Goal: Task Accomplishment & Management: Manage account settings

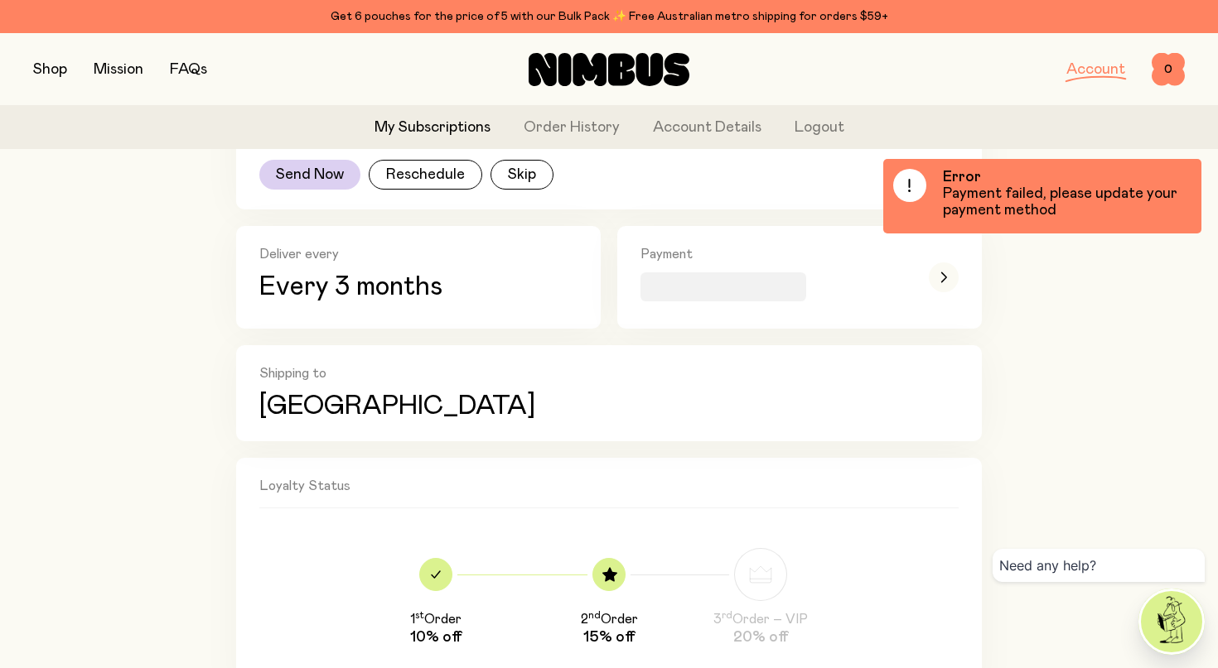
scroll to position [428, 0]
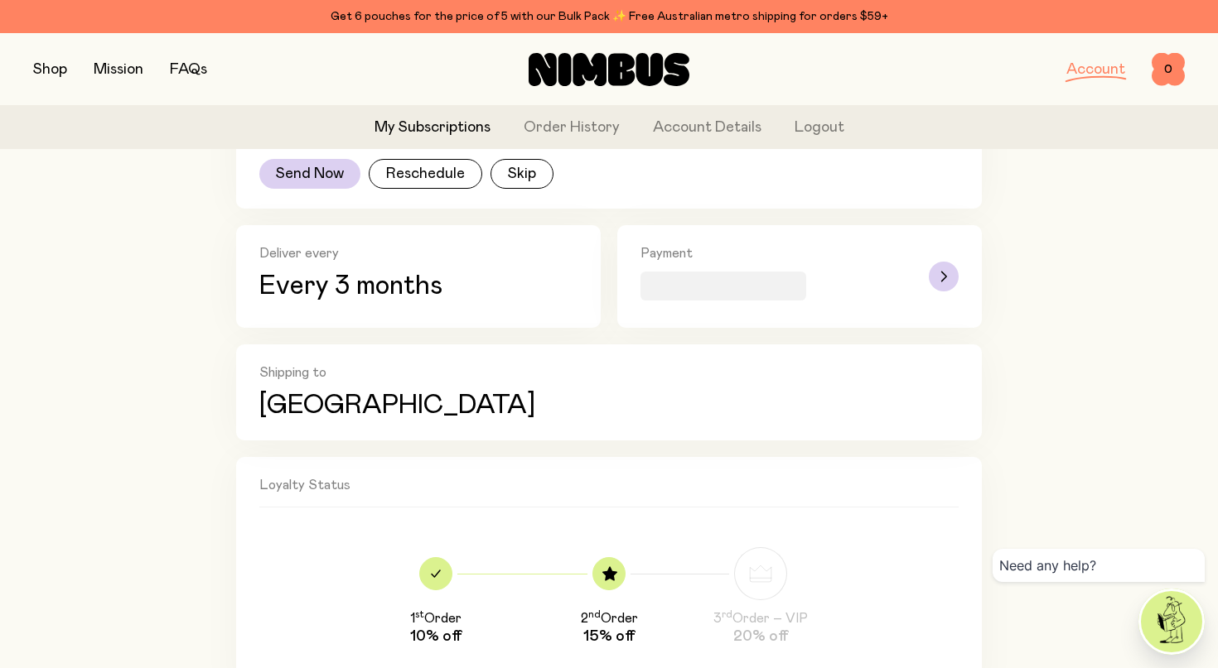
click at [938, 261] on div "button" at bounding box center [944, 276] width 30 height 63
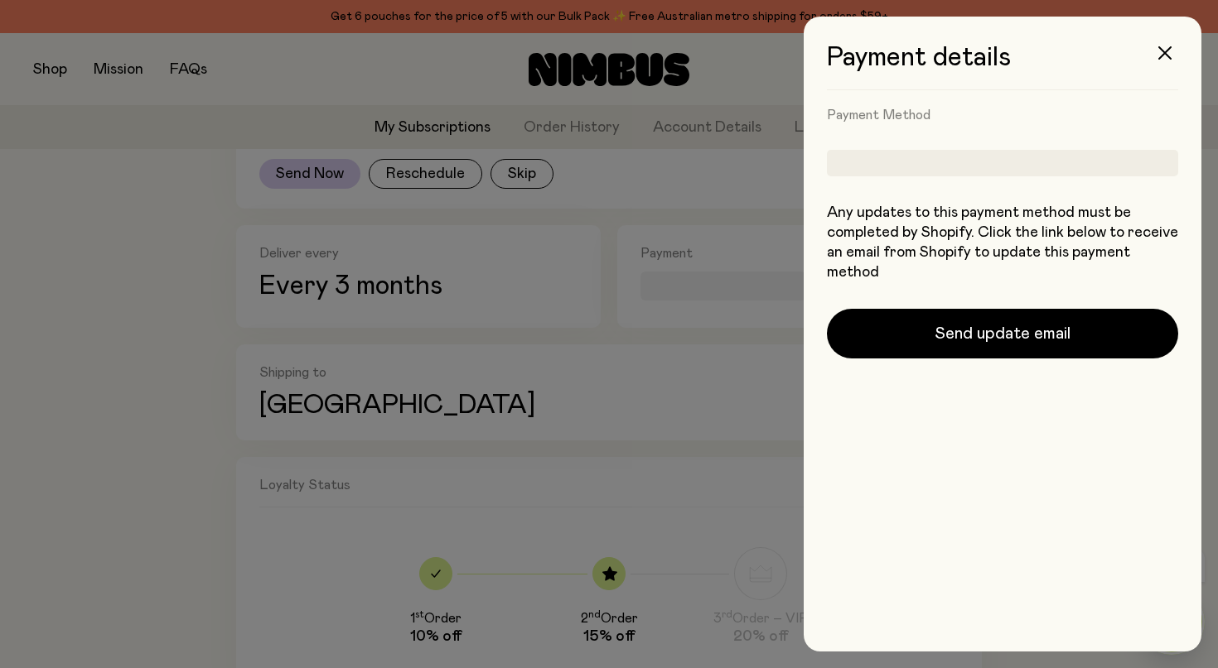
scroll to position [0, 0]
click at [932, 166] on div at bounding box center [1002, 163] width 351 height 27
click at [920, 114] on h4 "Payment Method" at bounding box center [1002, 115] width 351 height 17
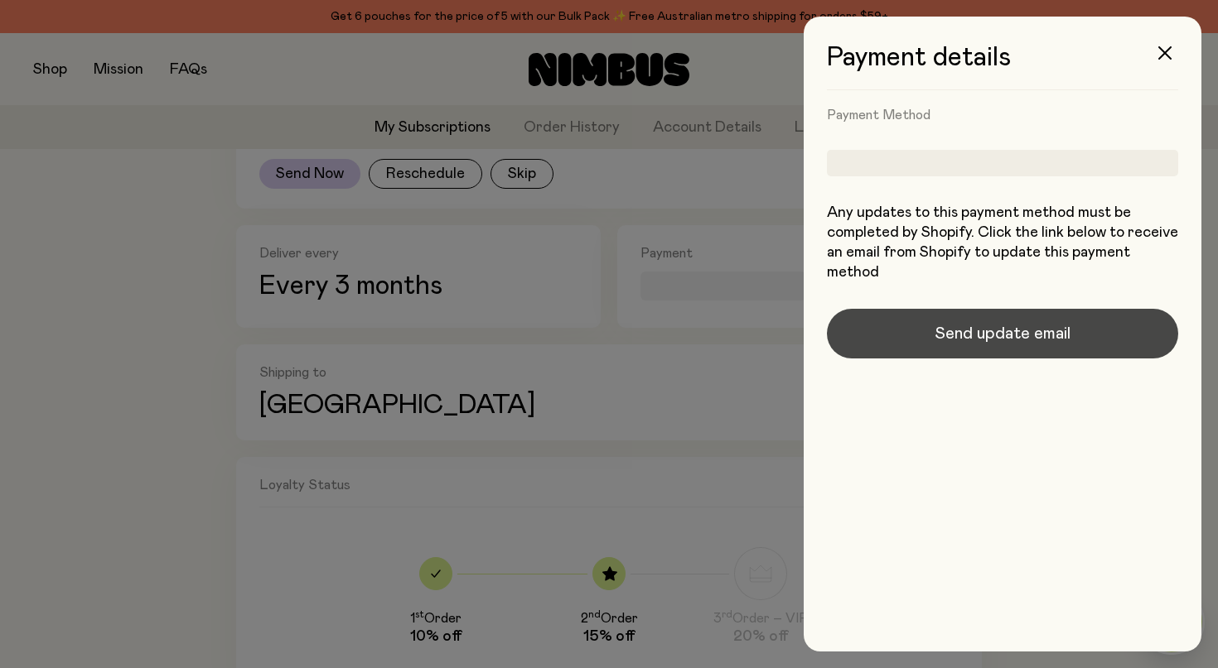
click at [994, 348] on button "Send update email" at bounding box center [1002, 334] width 351 height 50
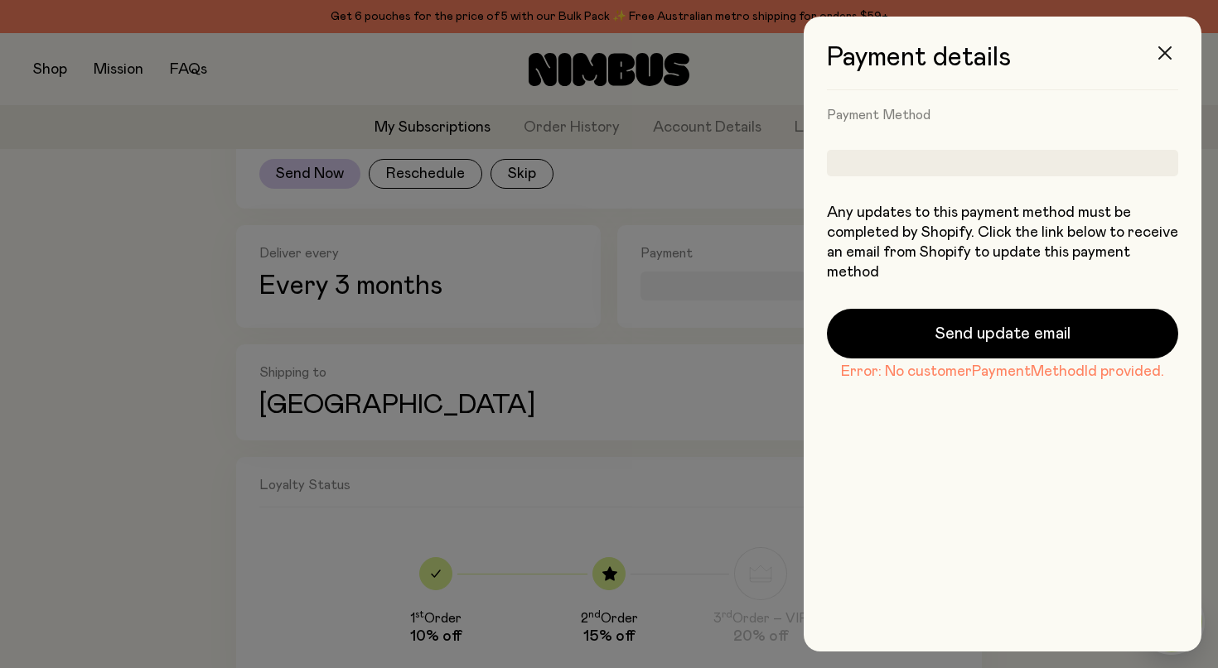
click at [1156, 51] on button "button" at bounding box center [1165, 53] width 40 height 40
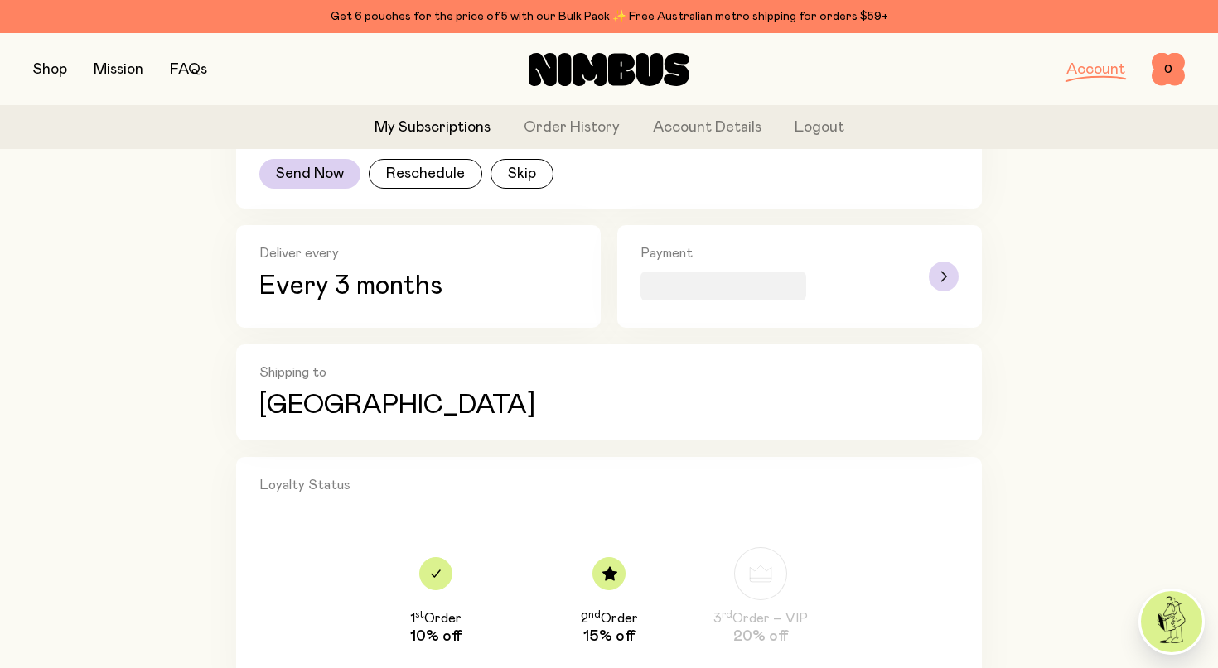
click at [942, 275] on icon "button" at bounding box center [943, 277] width 7 height 10
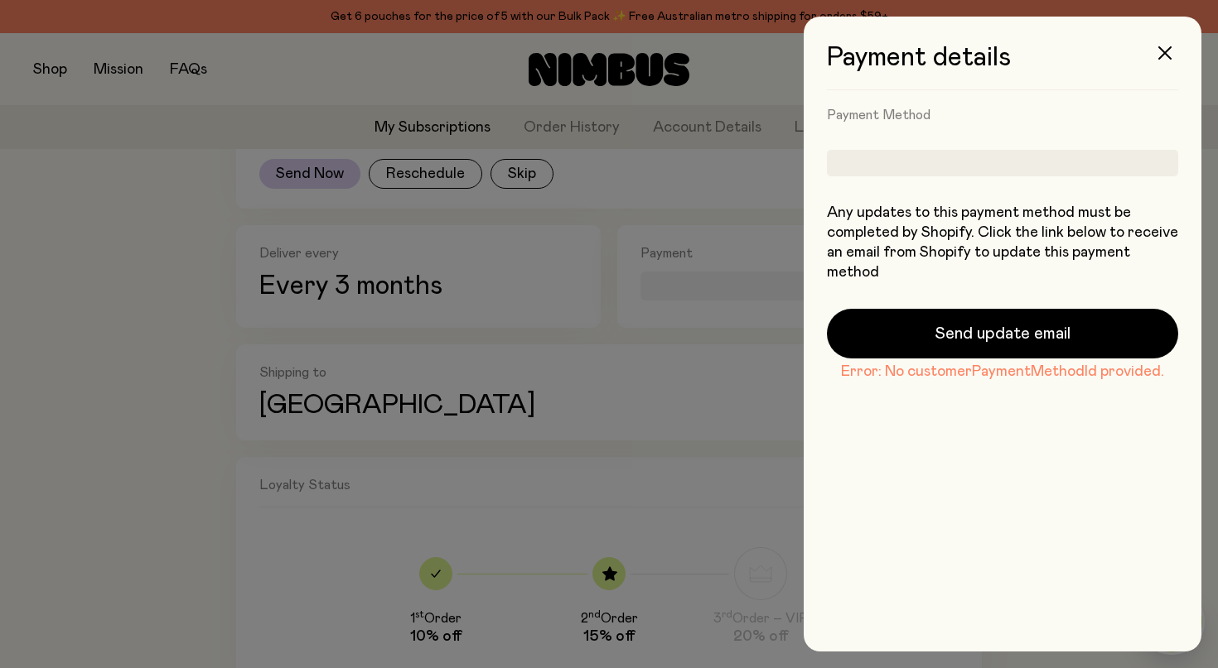
click at [909, 151] on div at bounding box center [1002, 163] width 351 height 27
click at [1160, 50] on icon "button" at bounding box center [1164, 52] width 13 height 13
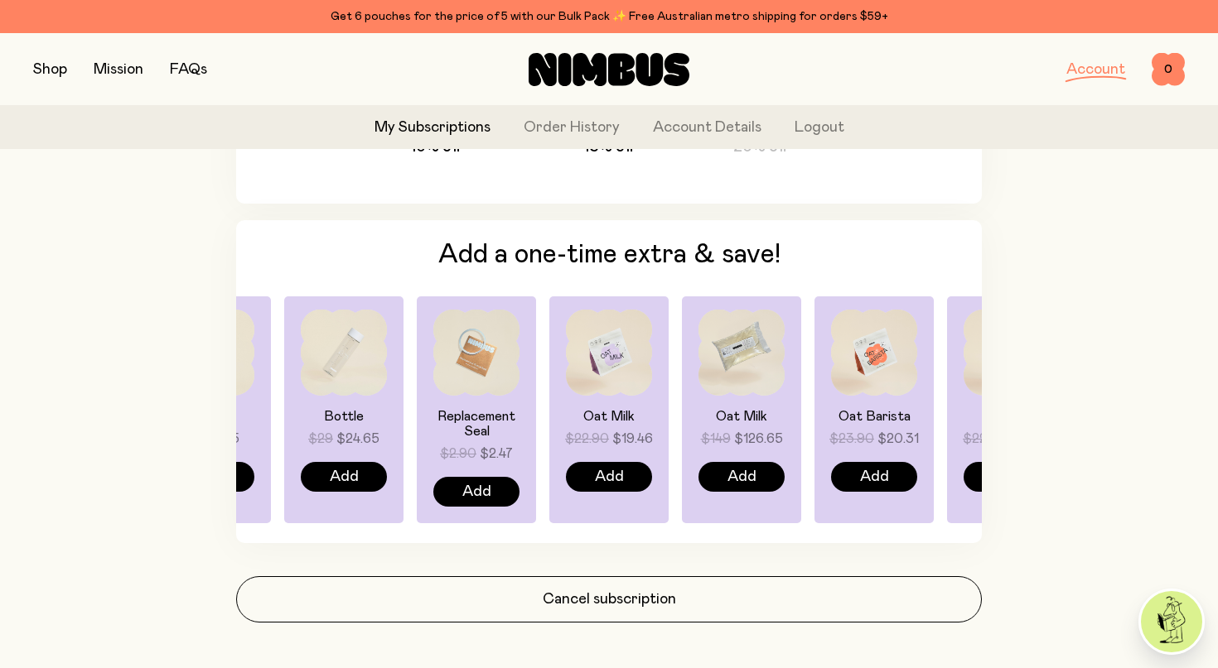
scroll to position [900, 0]
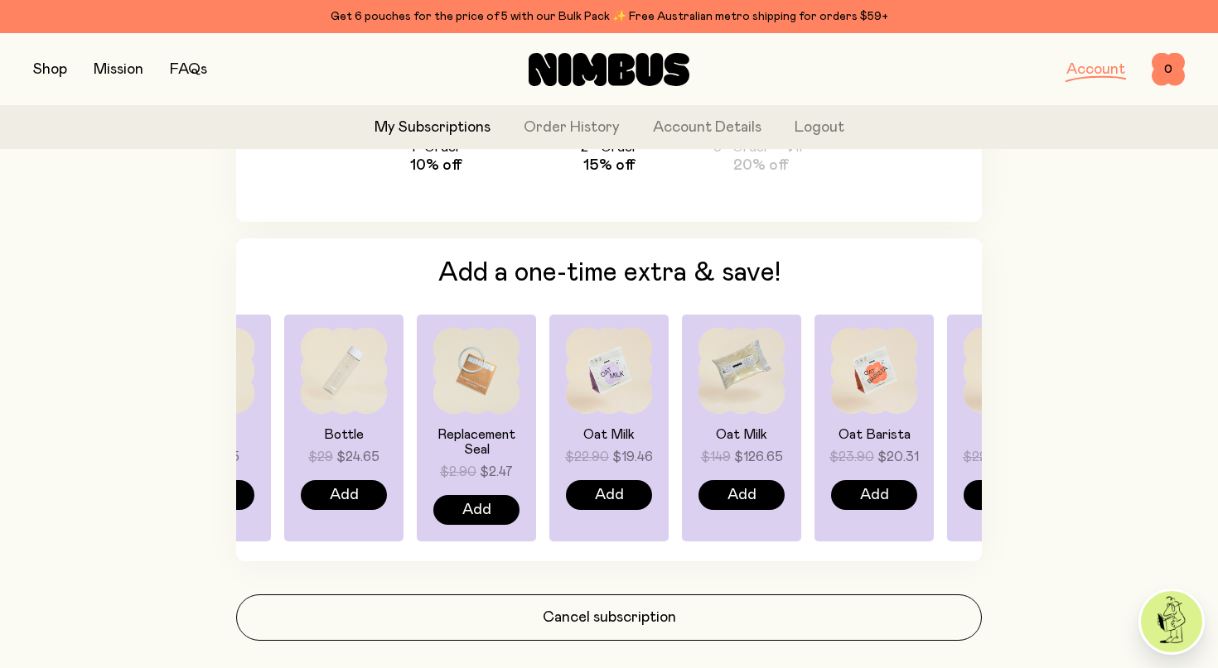
click at [1096, 66] on link "Account" at bounding box center [1095, 69] width 59 height 15
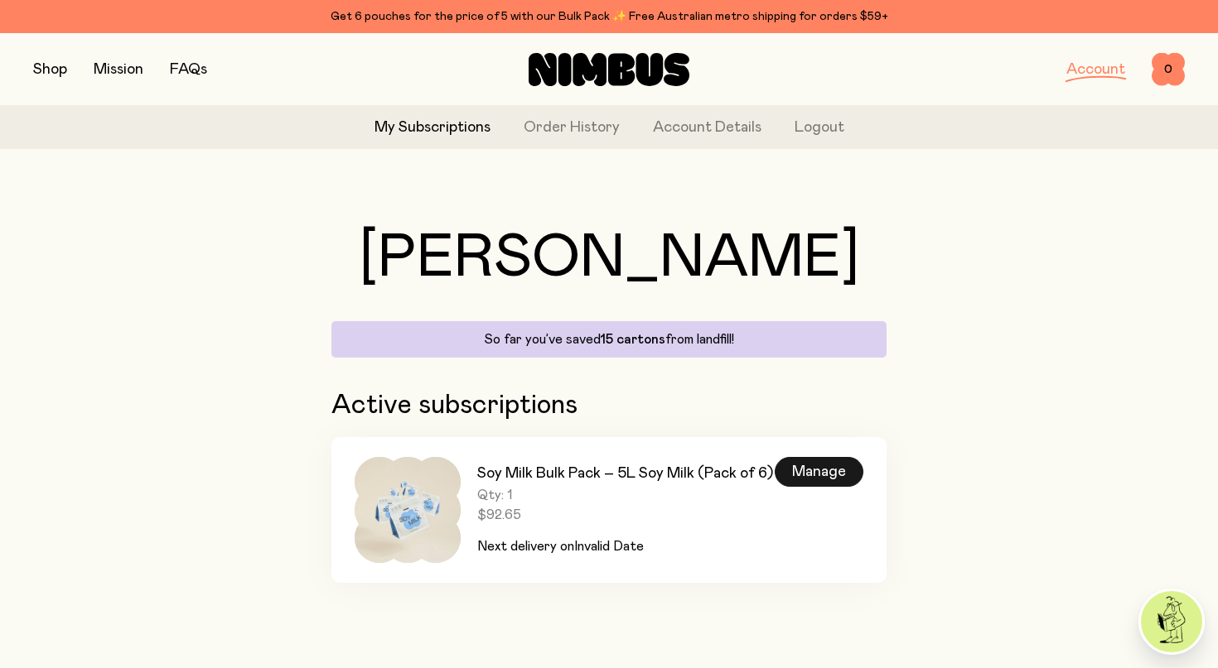
click at [817, 469] on div "Manage" at bounding box center [818, 472] width 89 height 30
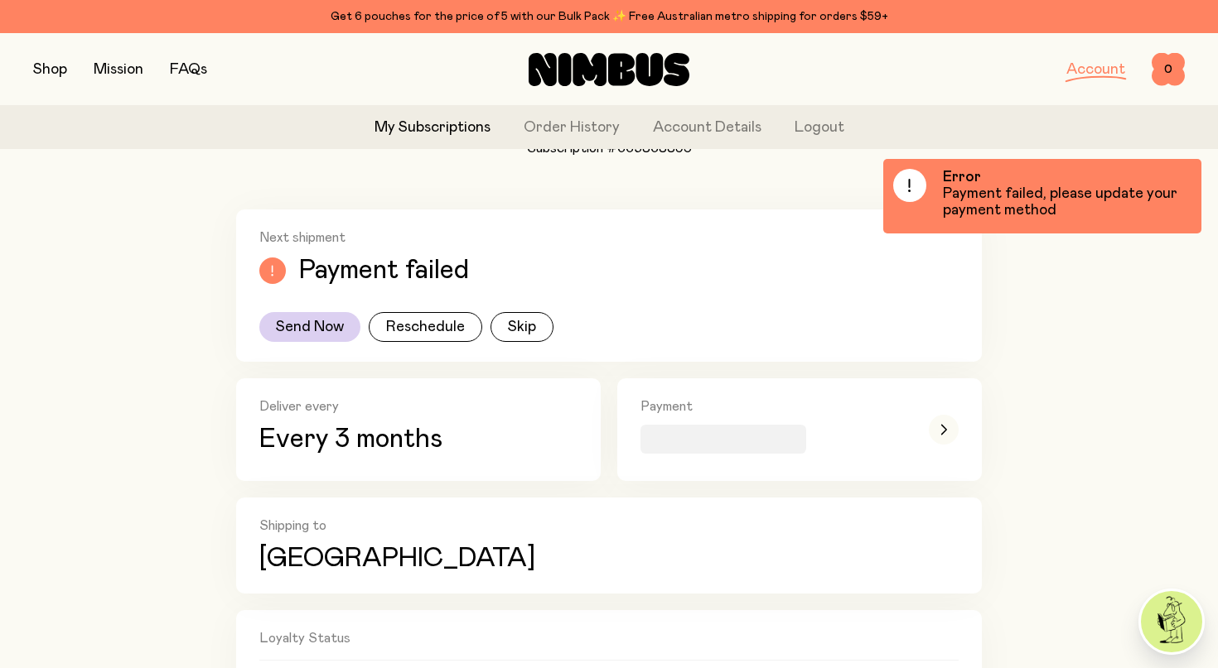
scroll to position [272, 0]
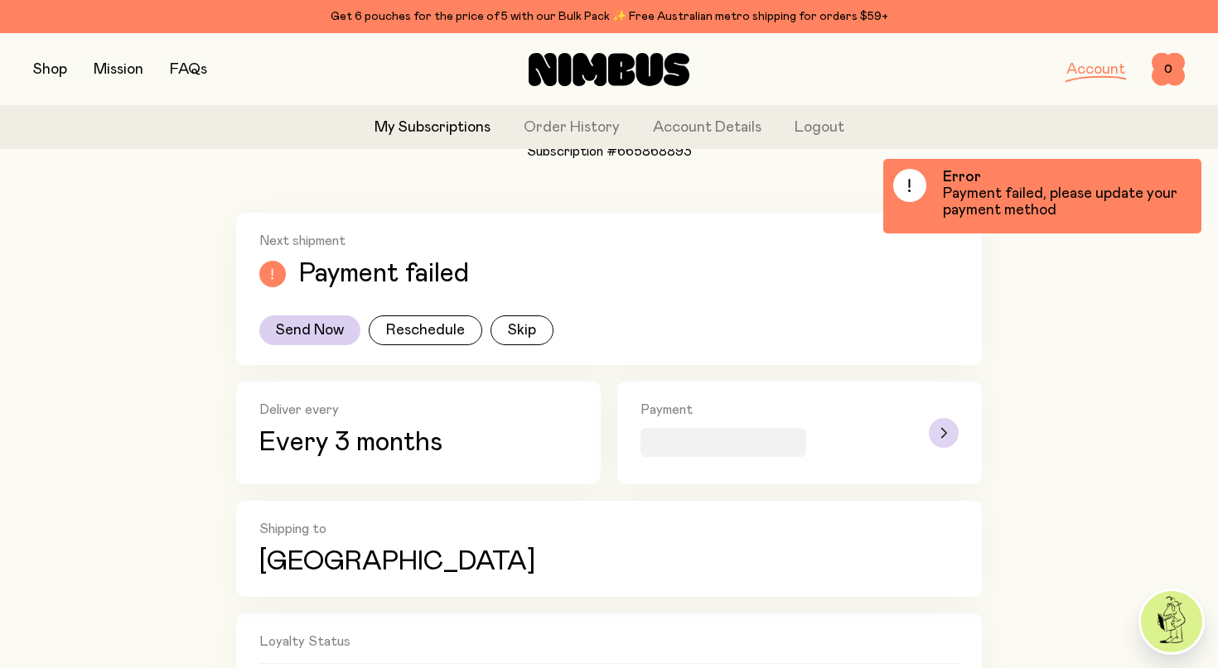
click at [948, 432] on div "button" at bounding box center [944, 433] width 30 height 30
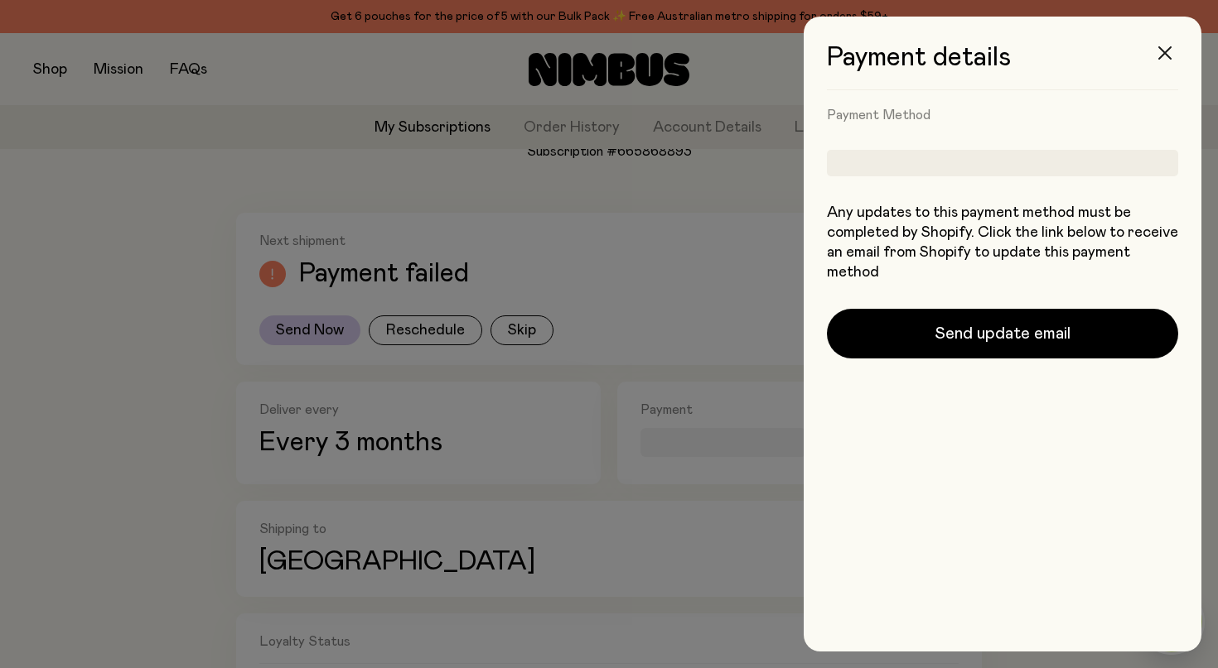
click at [1151, 60] on button "button" at bounding box center [1165, 53] width 40 height 40
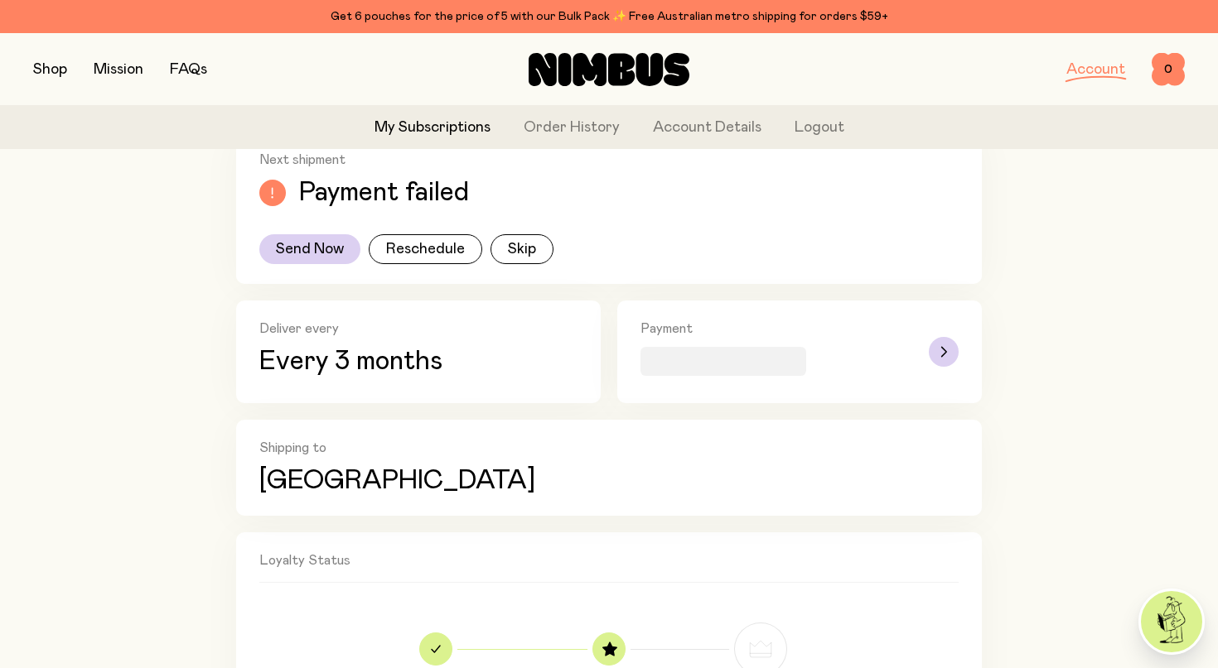
scroll to position [378, 0]
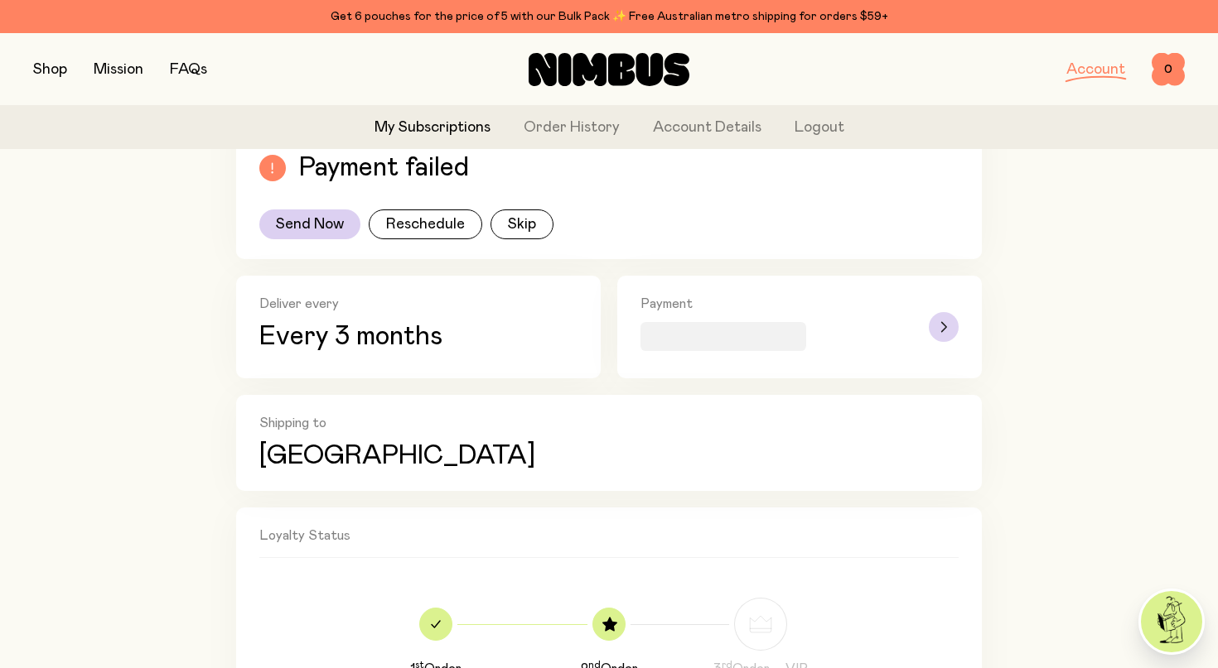
click at [933, 332] on div "button" at bounding box center [944, 327] width 30 height 30
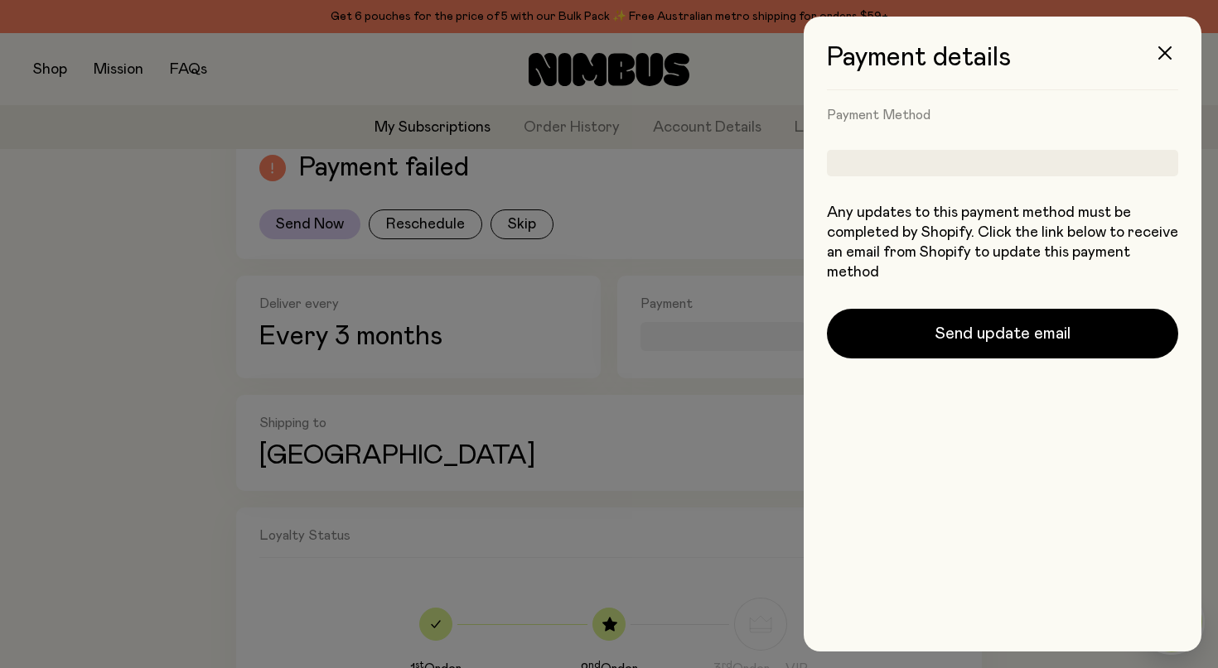
scroll to position [0, 0]
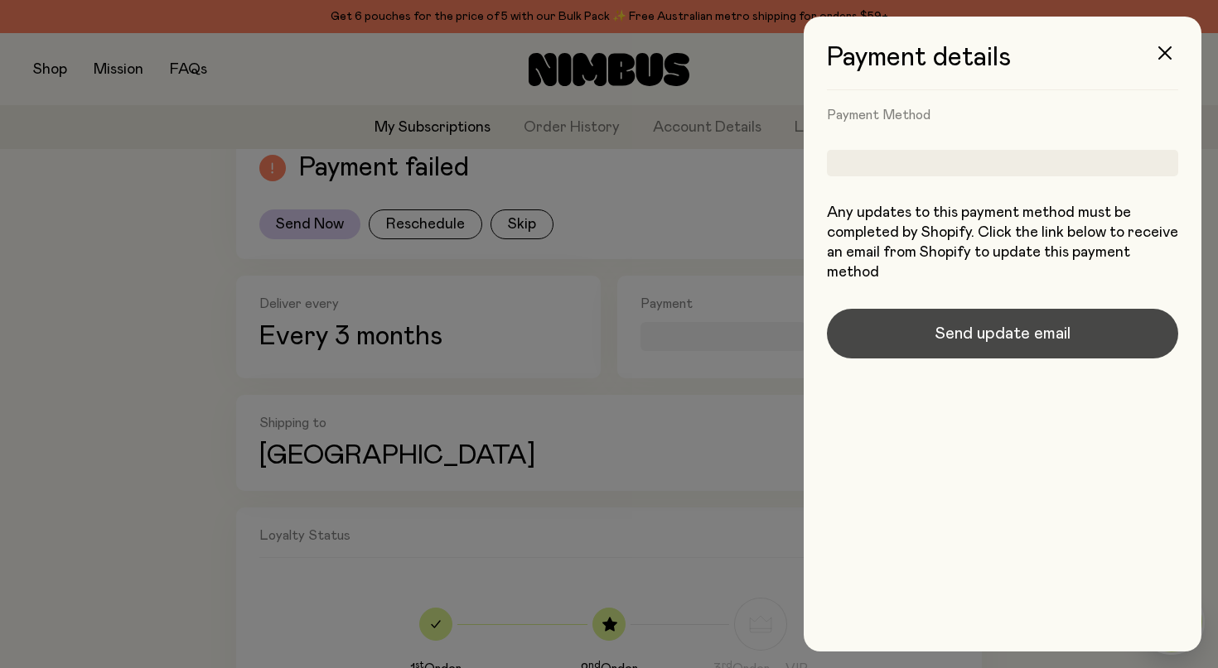
click at [951, 343] on span "Send update email" at bounding box center [1002, 333] width 136 height 23
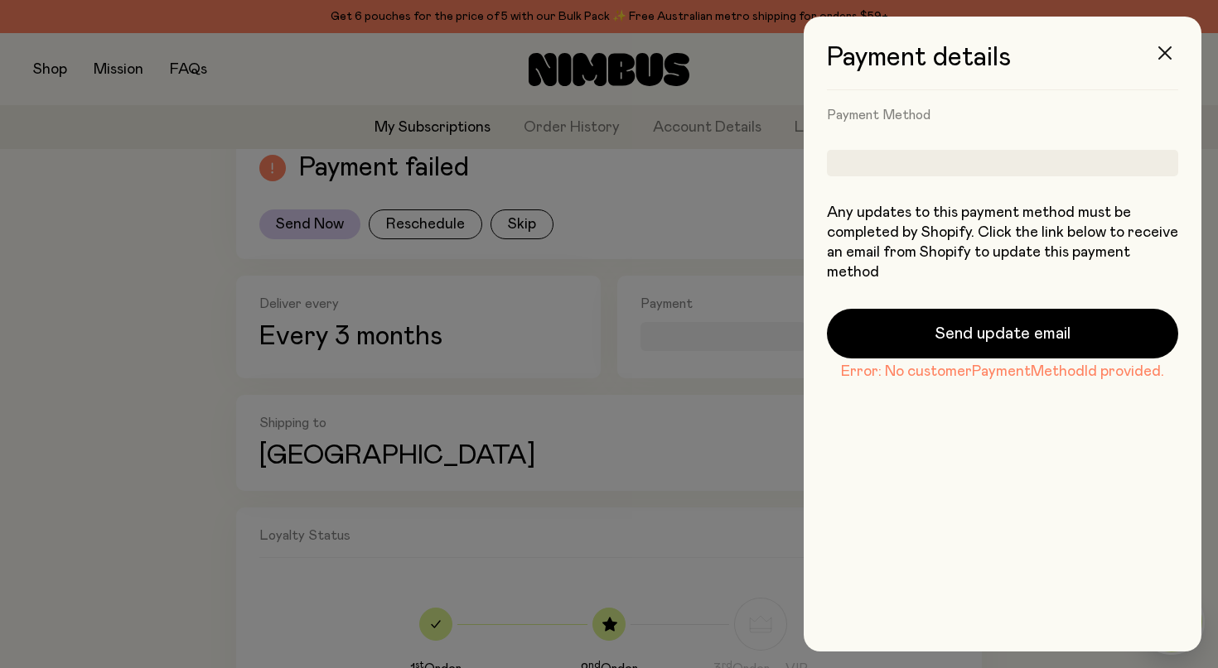
click at [1163, 50] on icon "button" at bounding box center [1164, 52] width 13 height 13
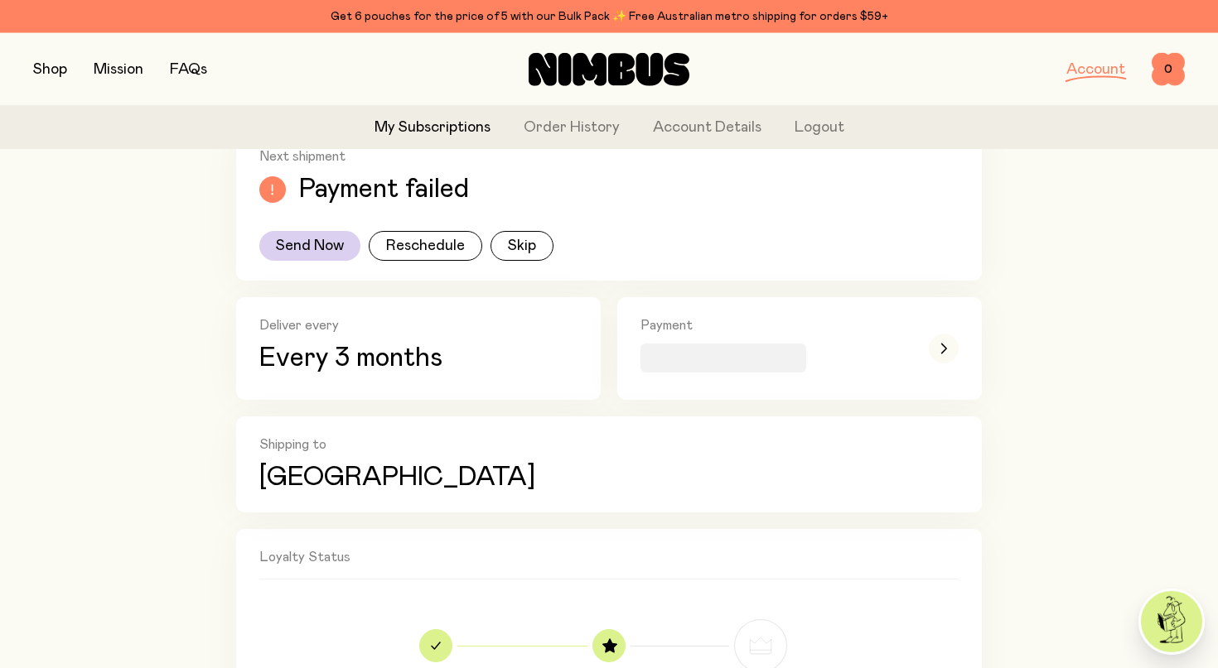
scroll to position [375, 0]
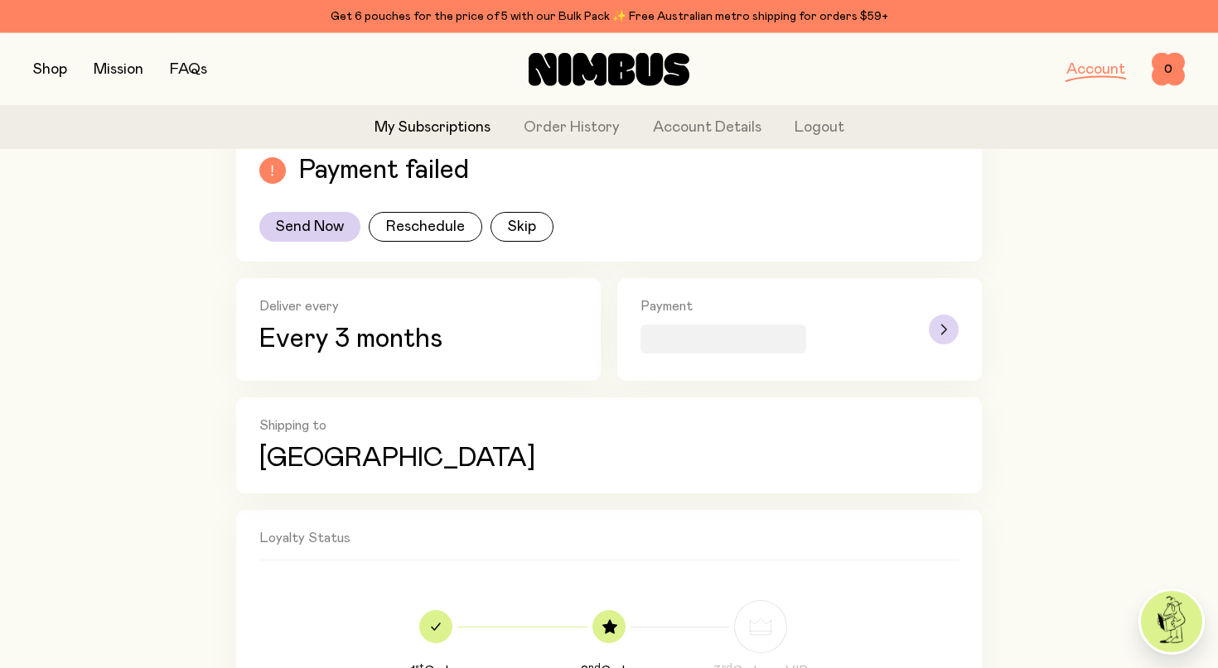
click at [933, 328] on div "button" at bounding box center [944, 330] width 30 height 30
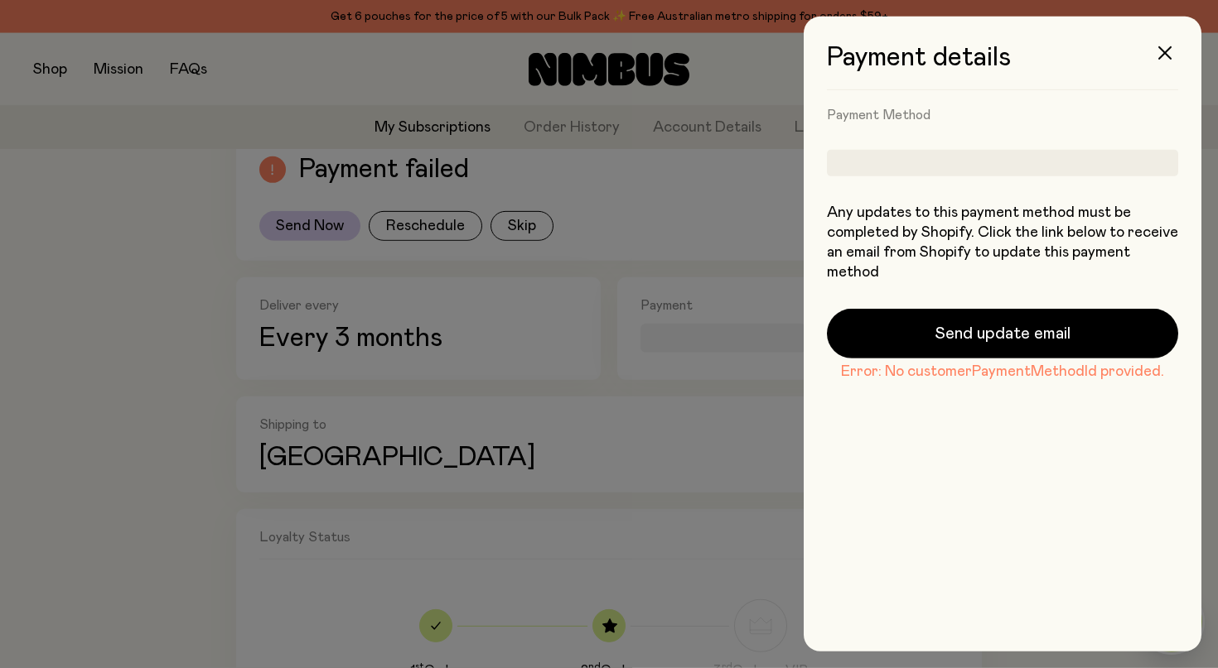
scroll to position [0, 0]
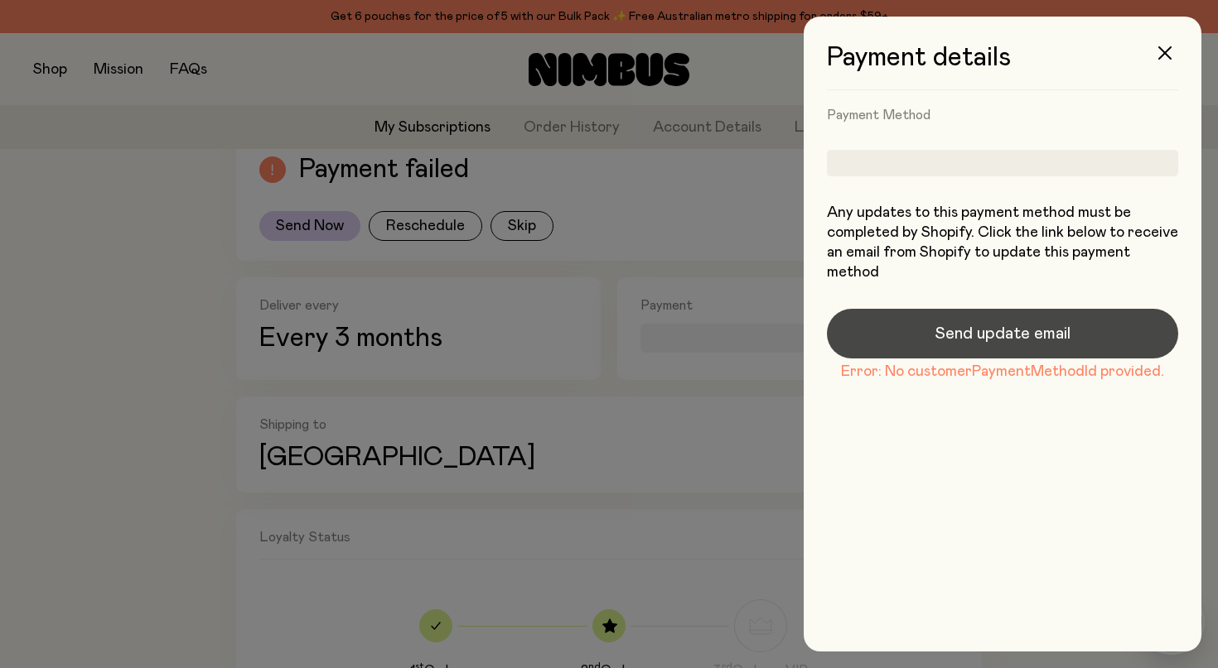
click at [987, 337] on span "Send update email" at bounding box center [1002, 333] width 136 height 23
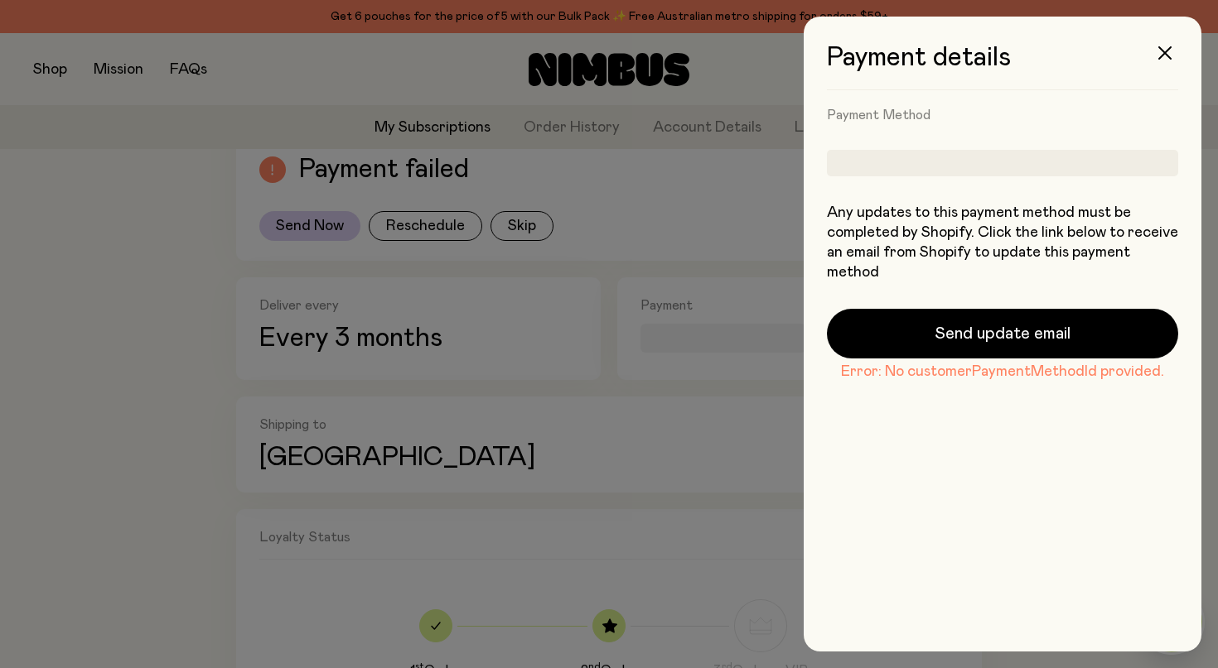
click at [1011, 151] on div at bounding box center [1002, 163] width 351 height 27
click at [1008, 171] on div at bounding box center [1002, 163] width 351 height 27
click at [1162, 56] on icon "button" at bounding box center [1164, 52] width 13 height 13
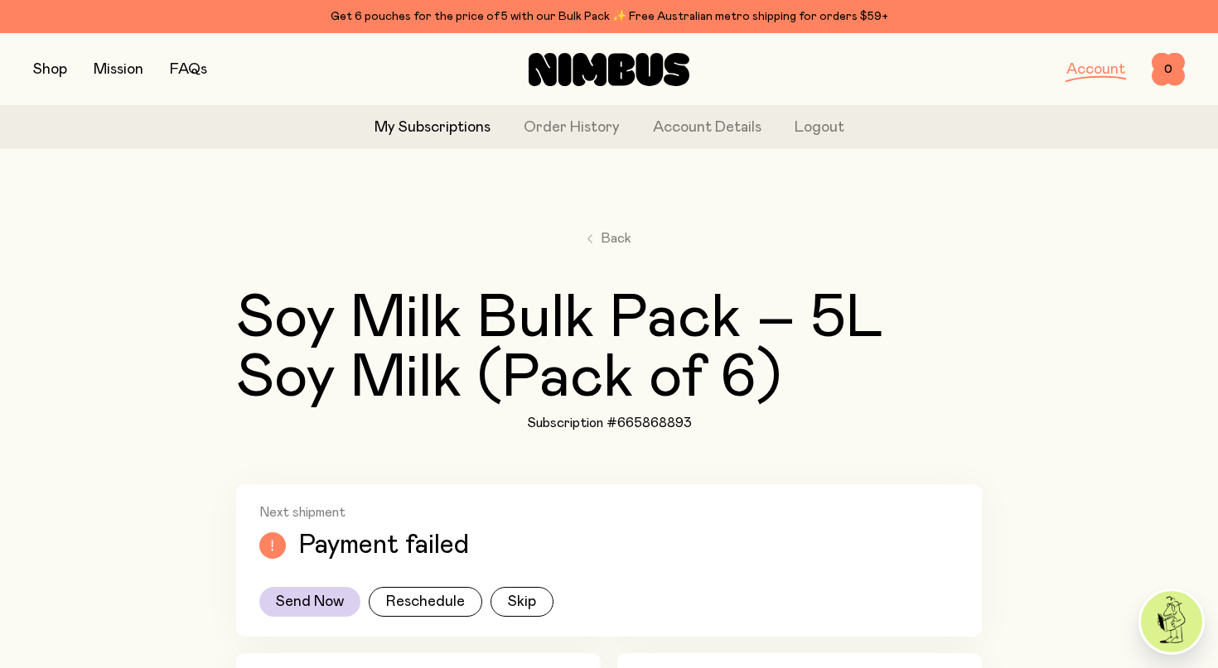
scroll to position [375, 0]
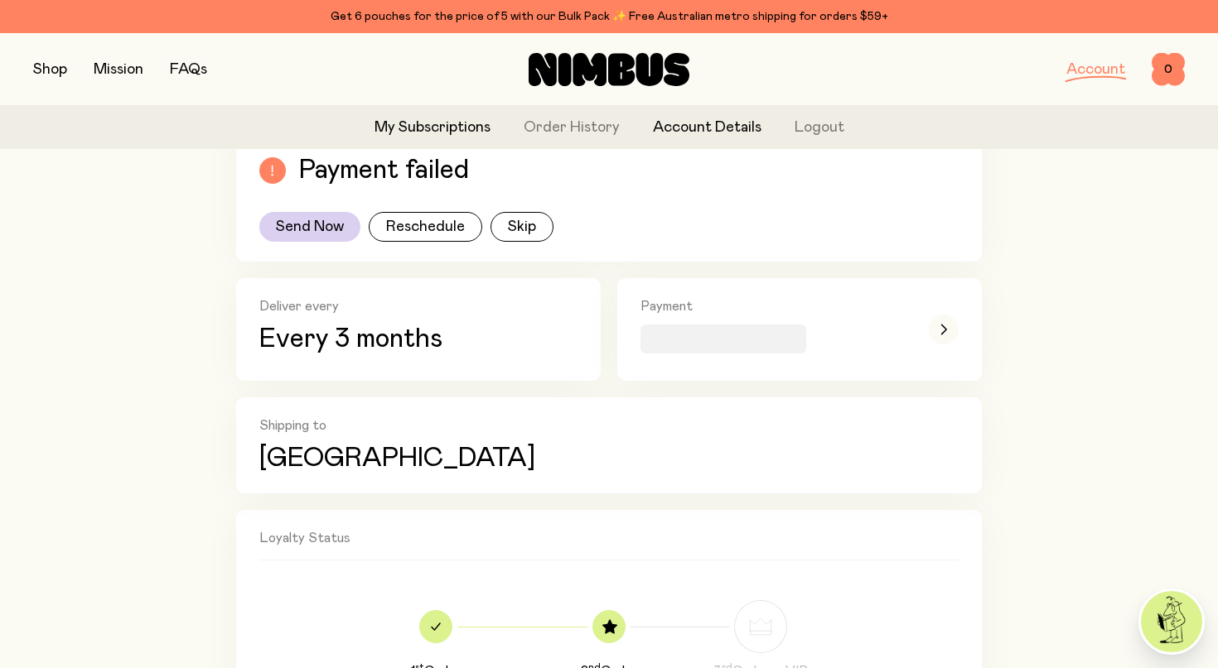
click at [694, 125] on link "Account Details" at bounding box center [707, 128] width 109 height 22
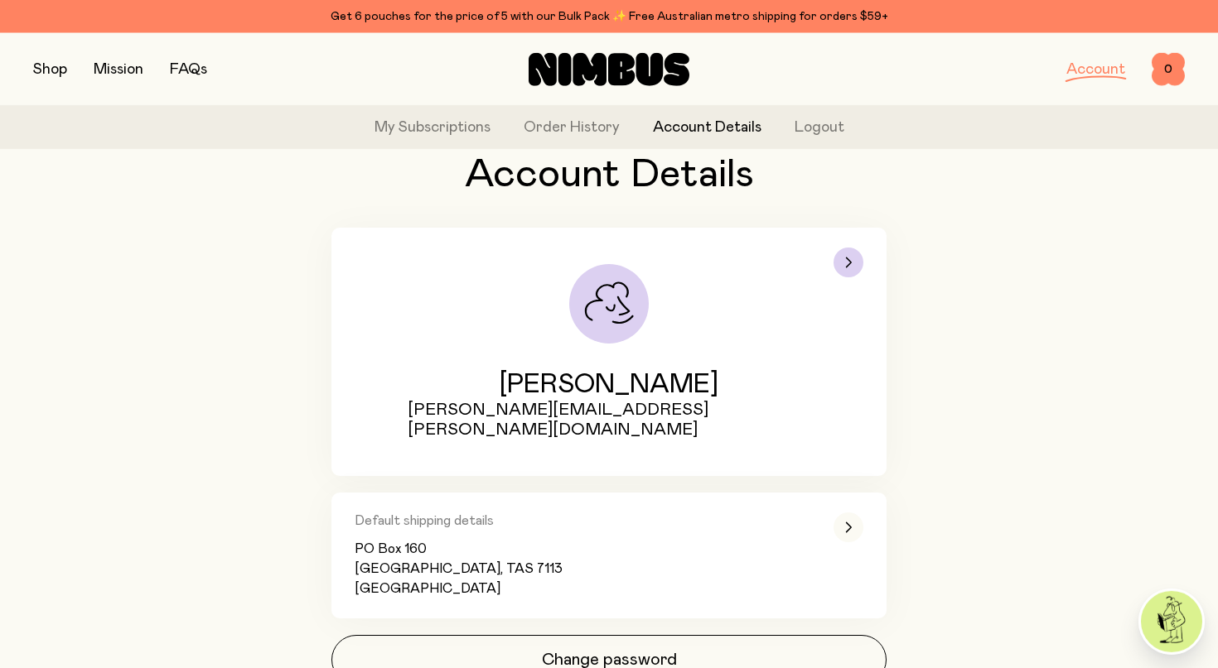
scroll to position [73, 0]
click at [846, 272] on div "button" at bounding box center [848, 263] width 30 height 30
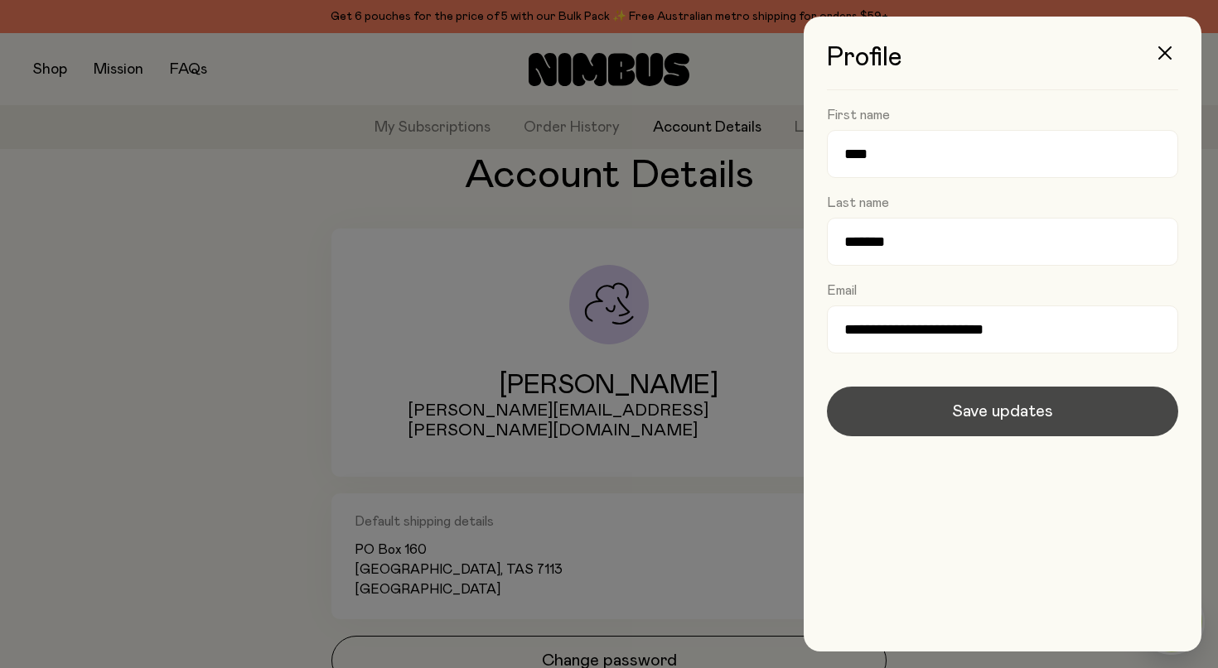
click at [989, 420] on span "Save updates" at bounding box center [1002, 411] width 101 height 23
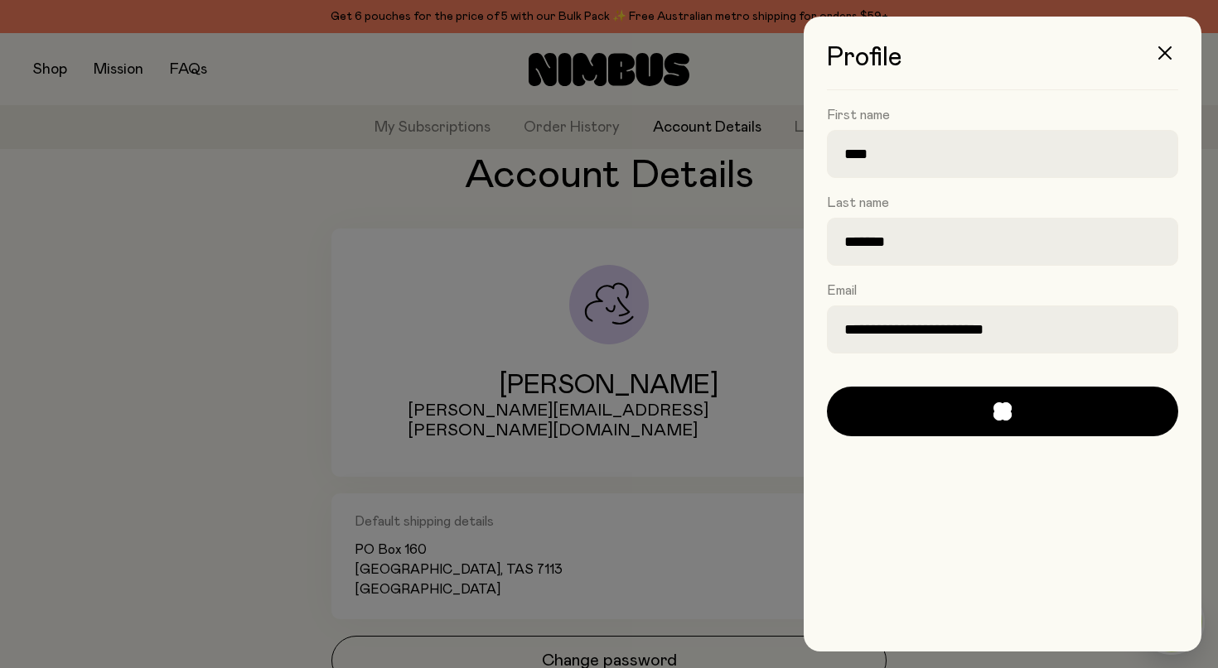
scroll to position [73, 0]
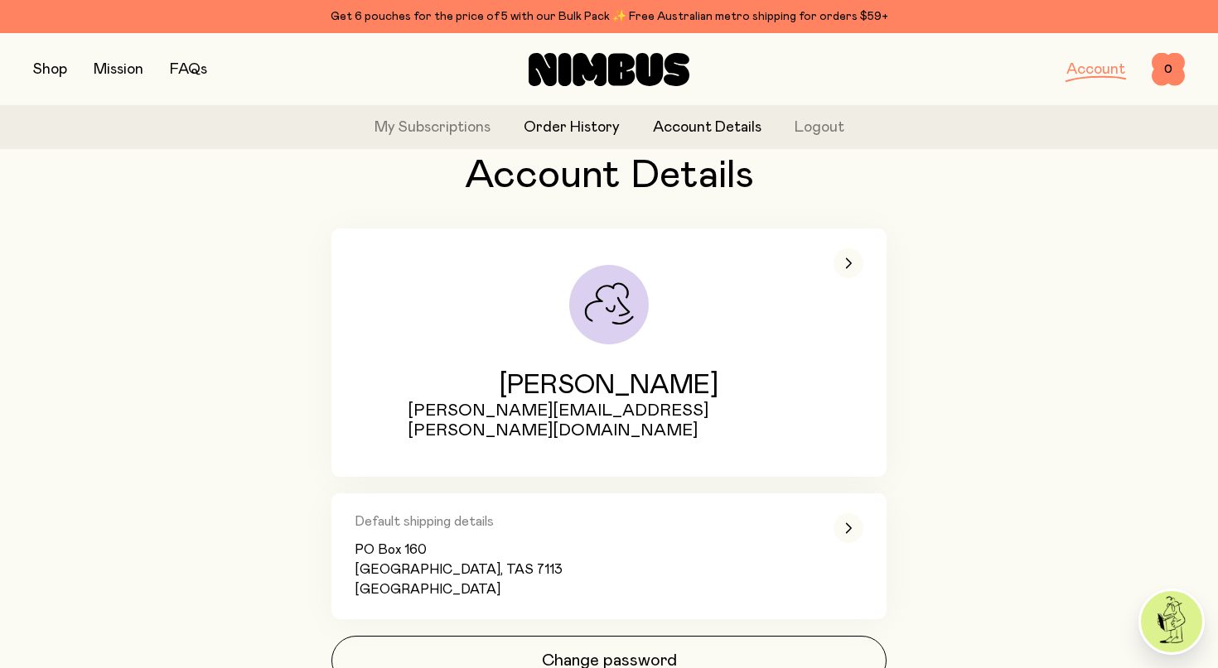
click at [591, 134] on link "Order History" at bounding box center [571, 128] width 96 height 22
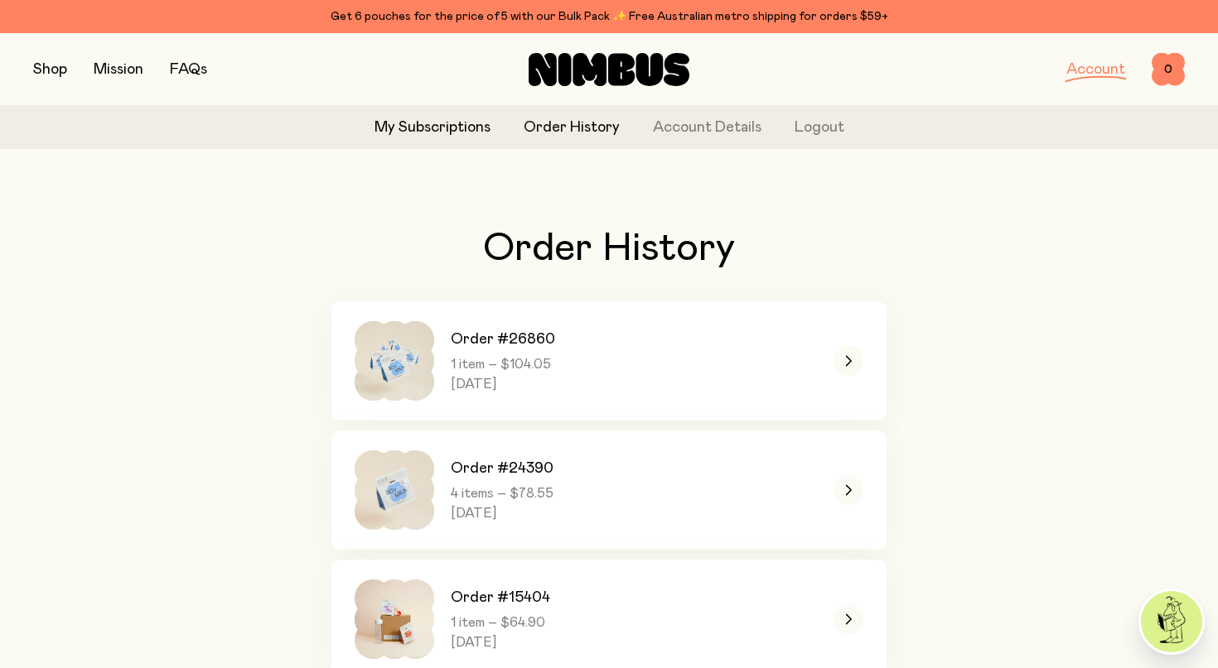
click at [447, 124] on link "My Subscriptions" at bounding box center [432, 128] width 116 height 22
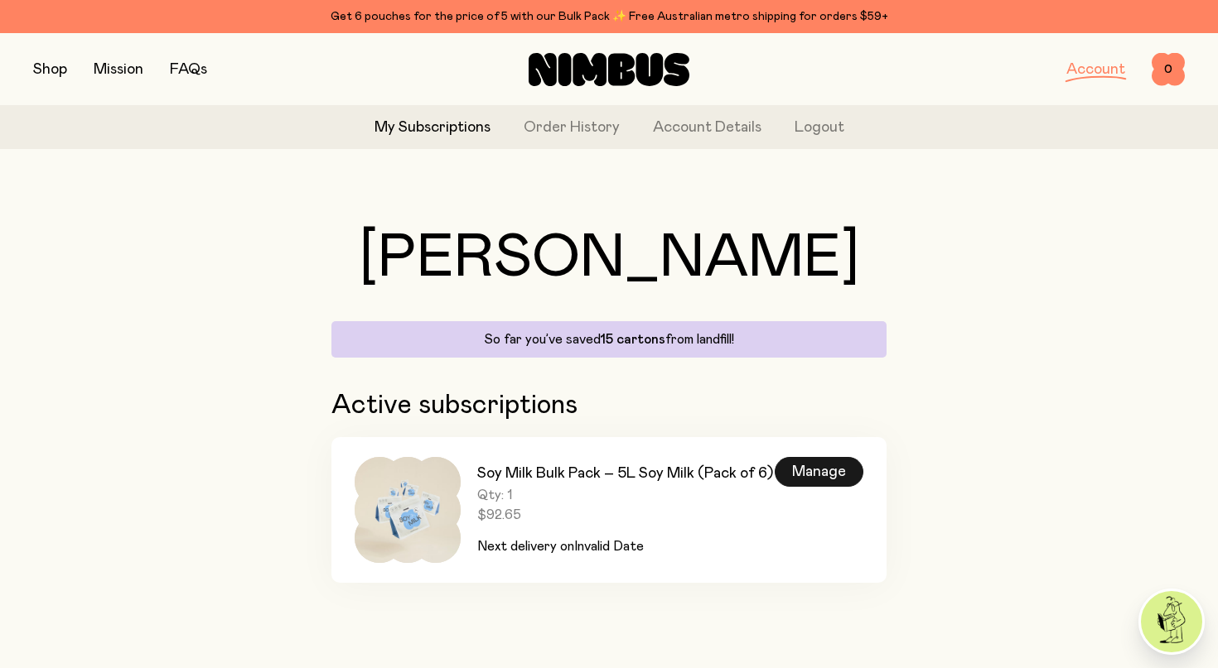
click at [813, 477] on div "Manage" at bounding box center [818, 472] width 89 height 30
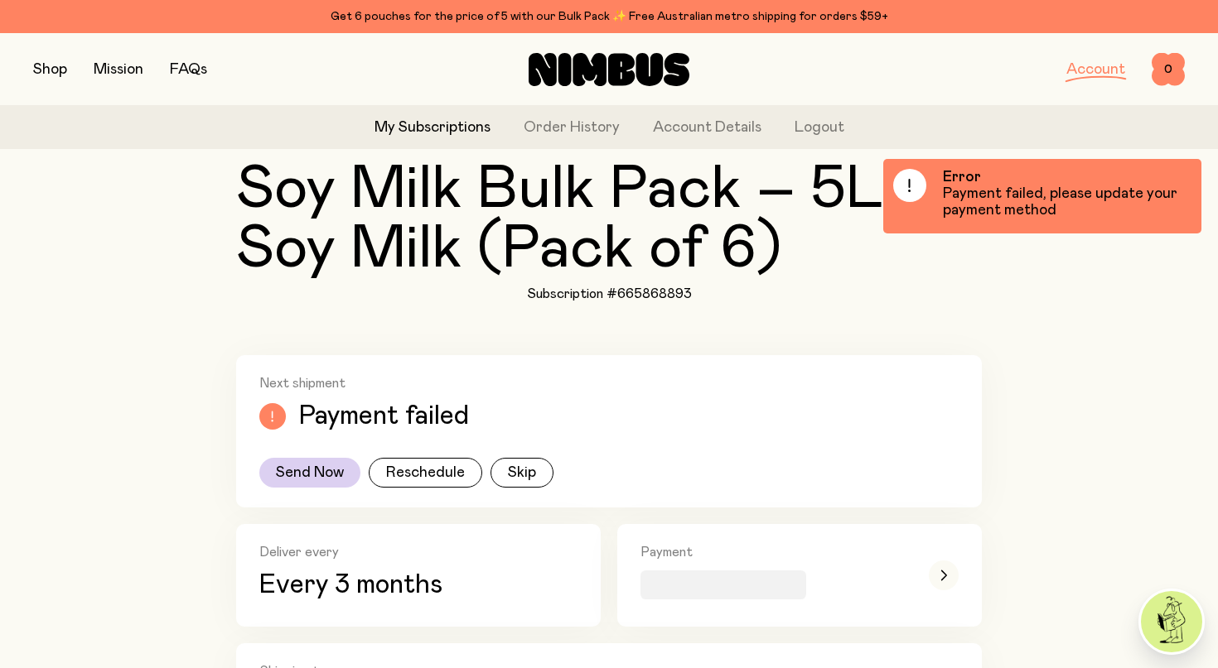
scroll to position [132, 0]
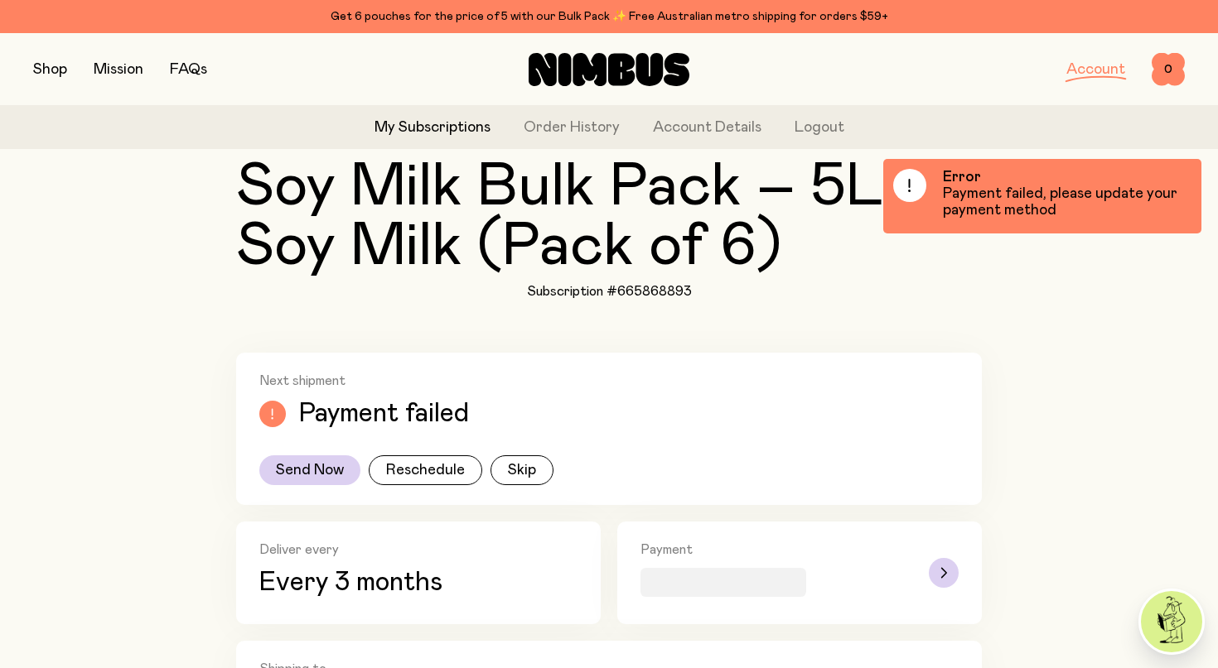
click at [784, 590] on span "button" at bounding box center [723, 582] width 166 height 29
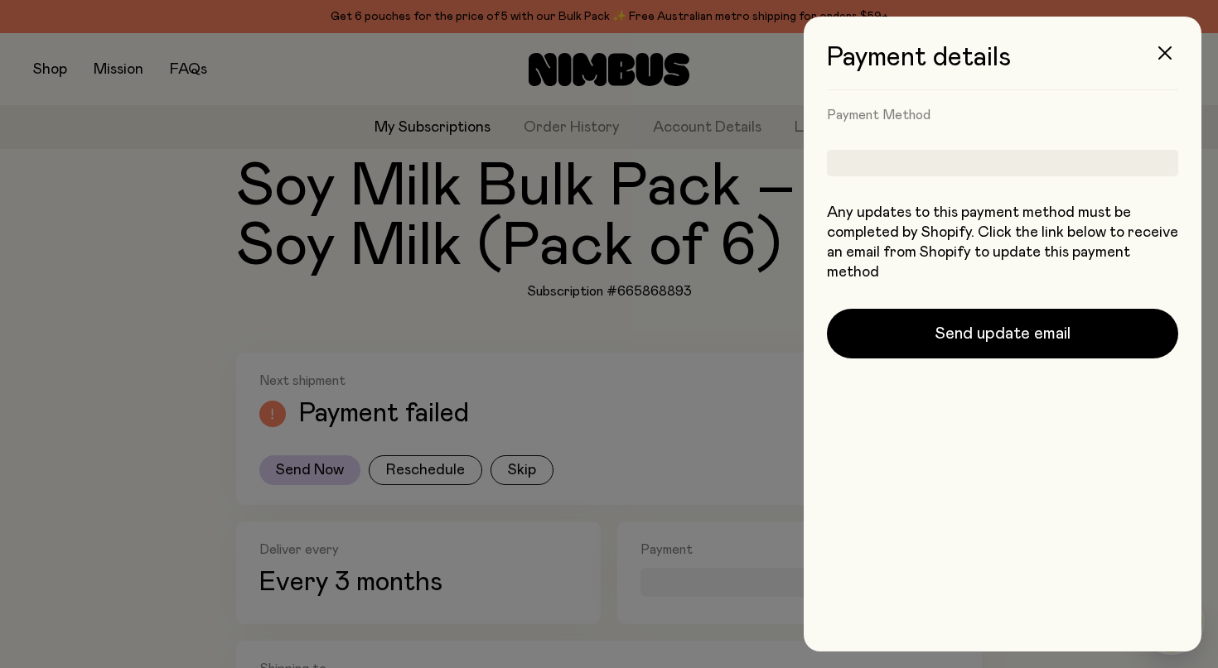
click at [914, 165] on div at bounding box center [1002, 163] width 351 height 27
click at [914, 162] on div at bounding box center [1002, 163] width 351 height 27
click at [952, 97] on div "Payment details Payment Method Any updates to this payment method must be compl…" at bounding box center [1002, 334] width 351 height 582
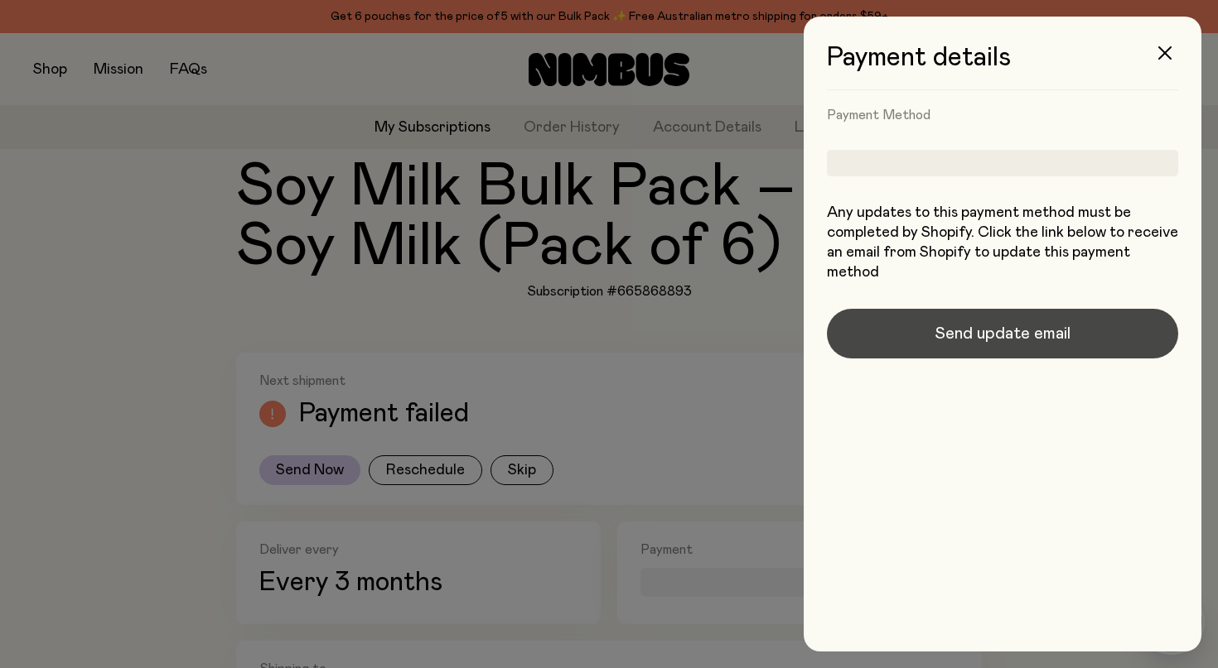
click at [1088, 319] on button "Send update email" at bounding box center [1002, 334] width 351 height 50
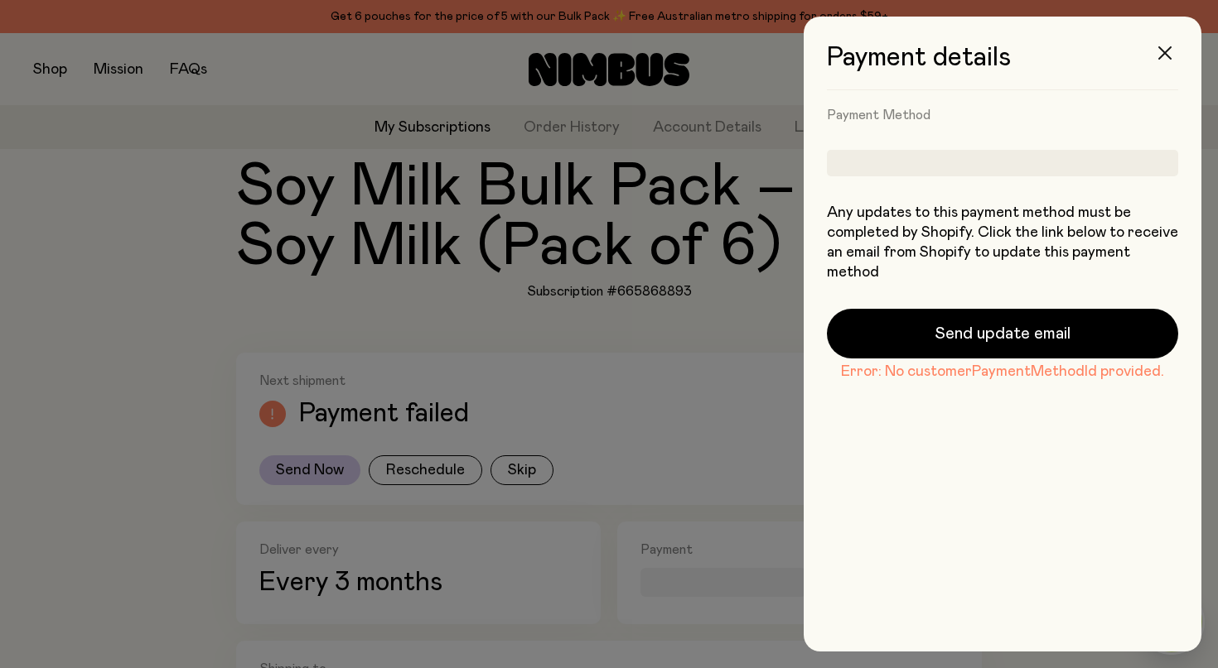
click at [1167, 43] on button "button" at bounding box center [1165, 53] width 40 height 40
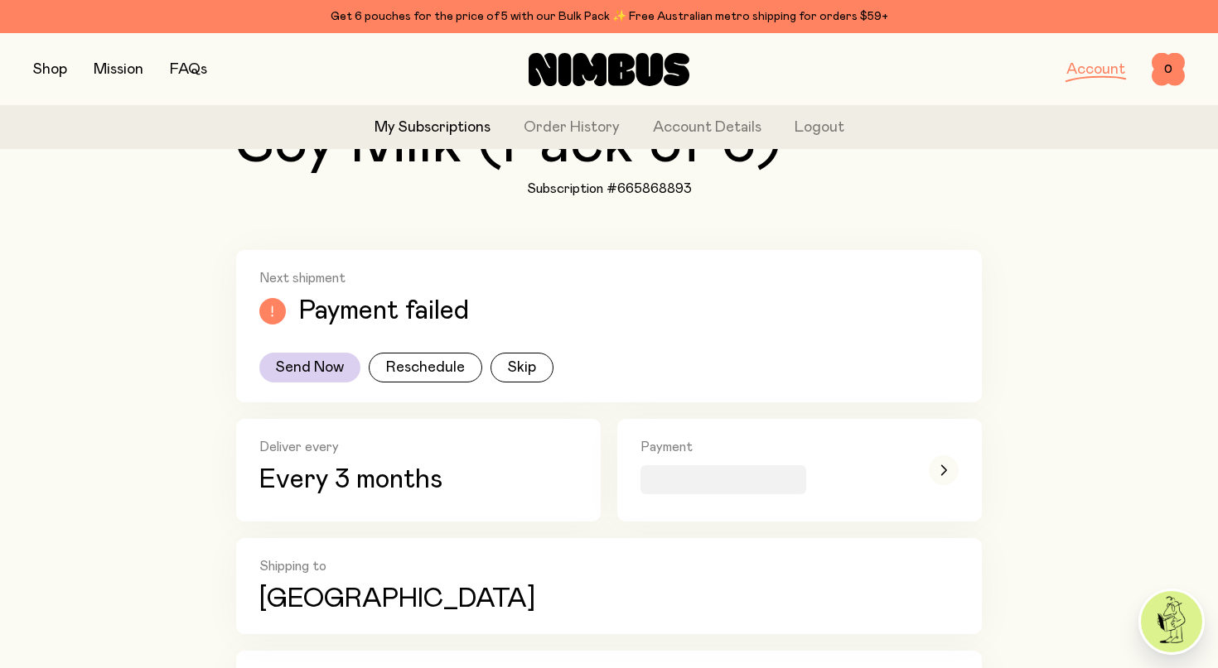
scroll to position [235, 0]
click at [933, 490] on div "button" at bounding box center [944, 469] width 30 height 63
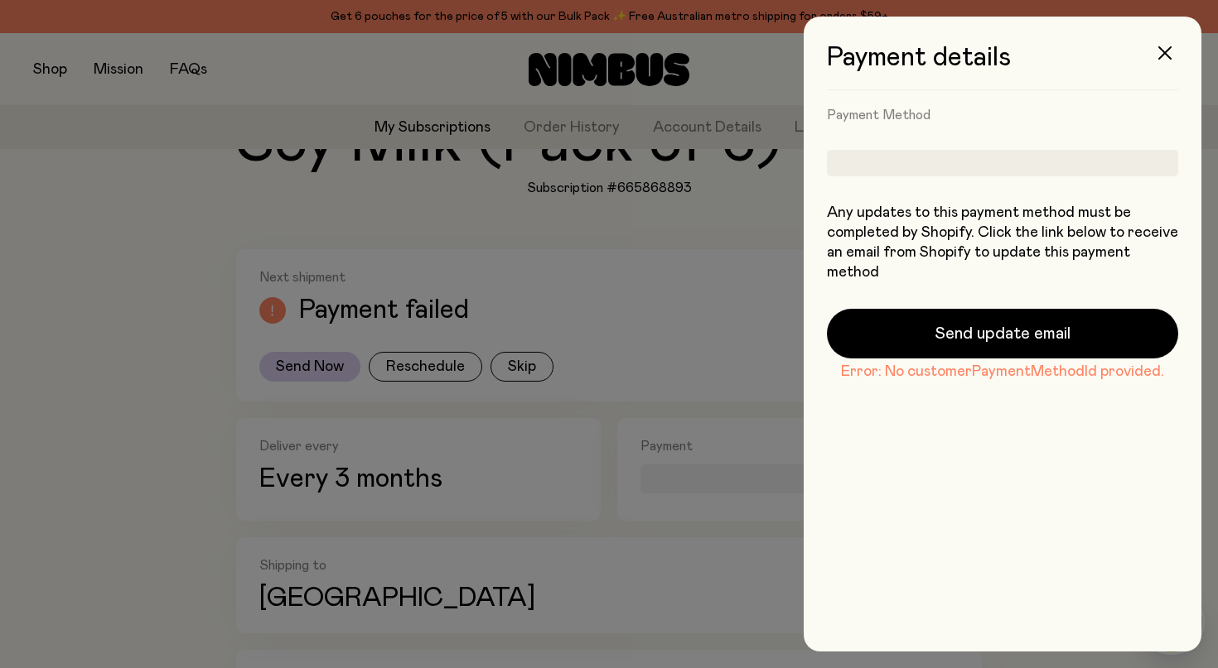
scroll to position [0, 0]
click at [1006, 166] on div at bounding box center [1002, 163] width 351 height 27
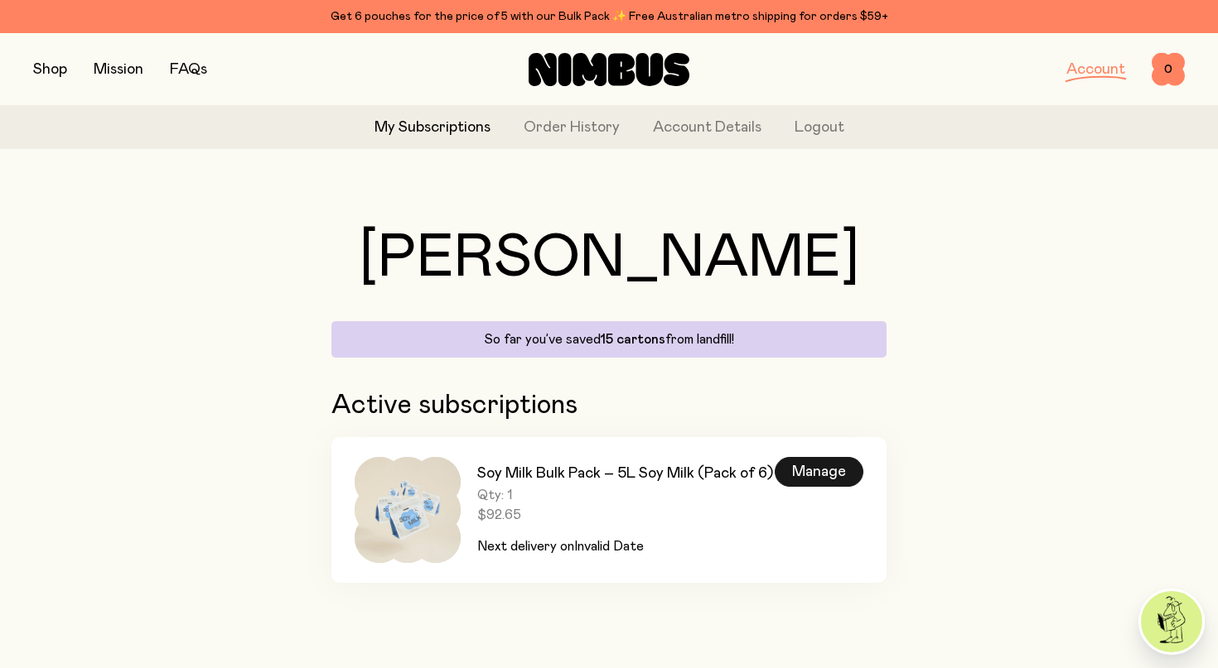
click at [831, 480] on div "Manage" at bounding box center [818, 472] width 89 height 30
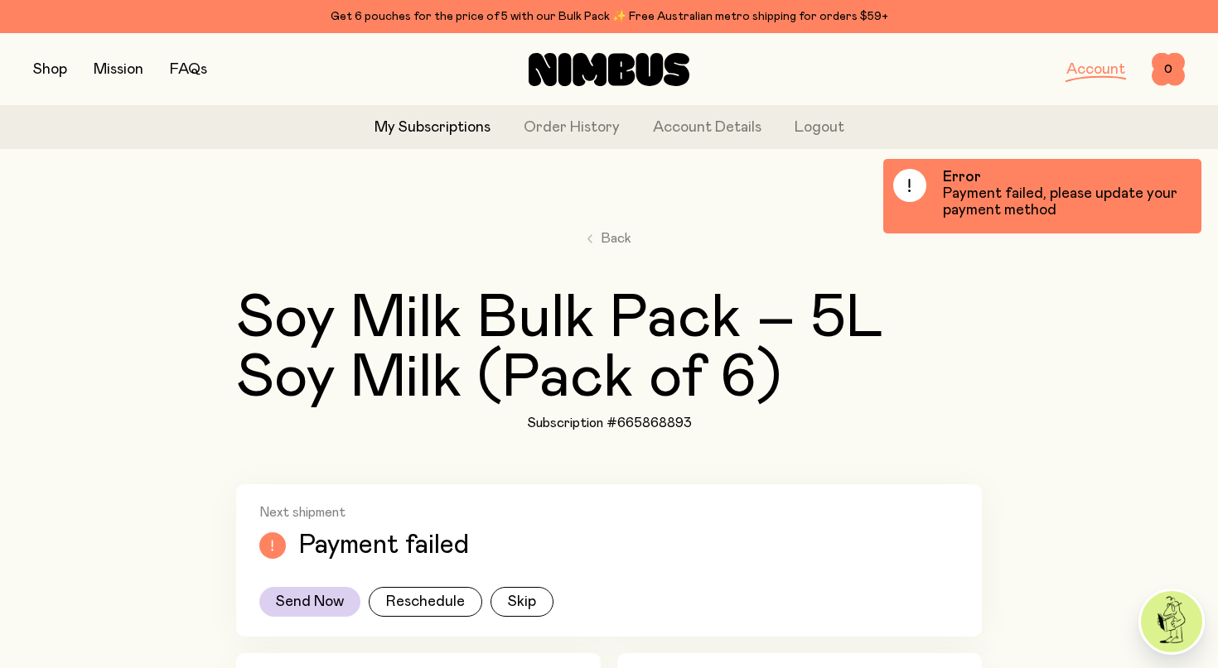
click at [980, 195] on p "Payment failed, please update your payment method" at bounding box center [1067, 202] width 248 height 33
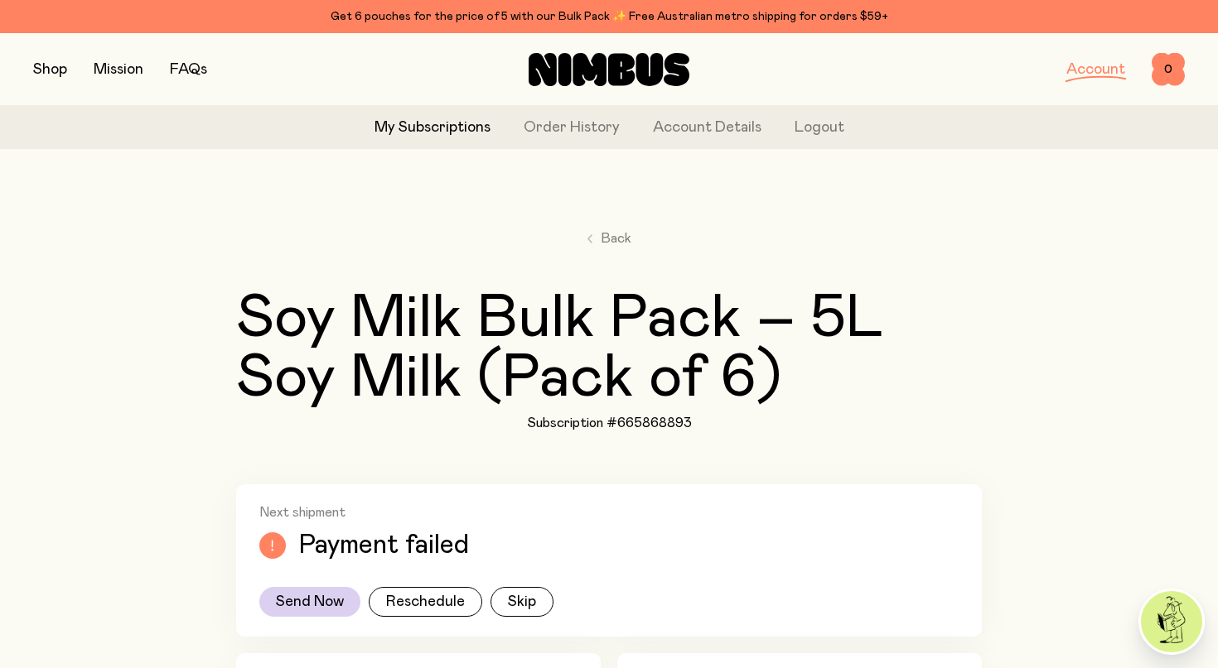
scroll to position [456, 0]
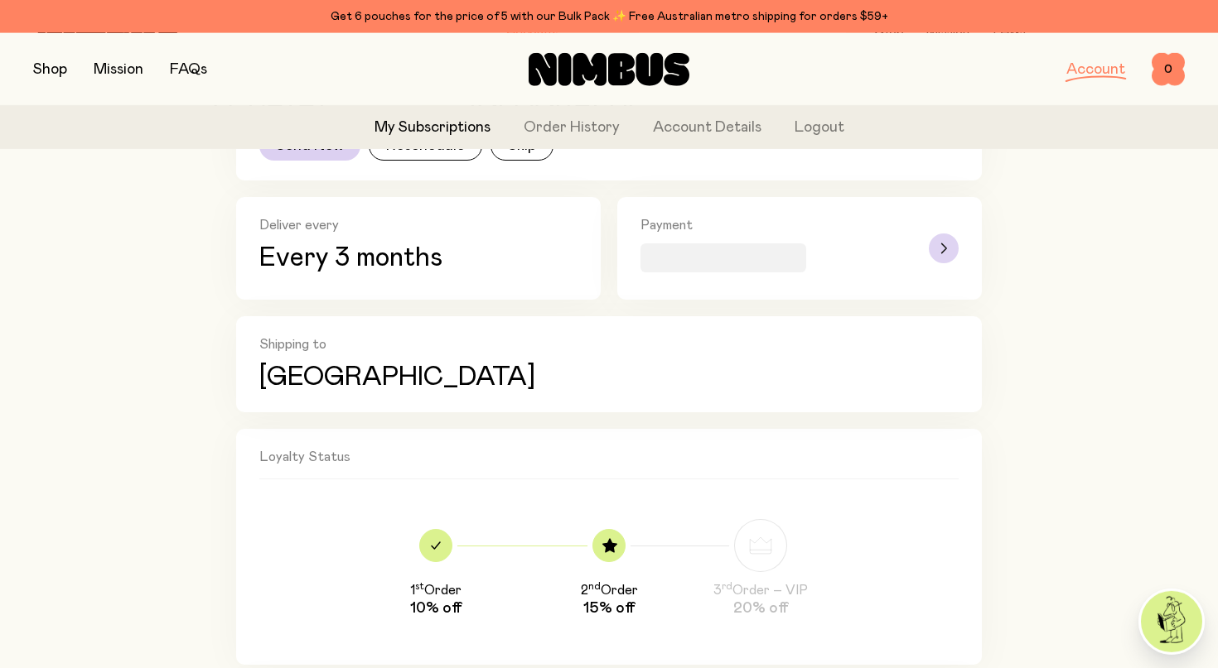
click at [940, 251] on div "button" at bounding box center [944, 249] width 30 height 30
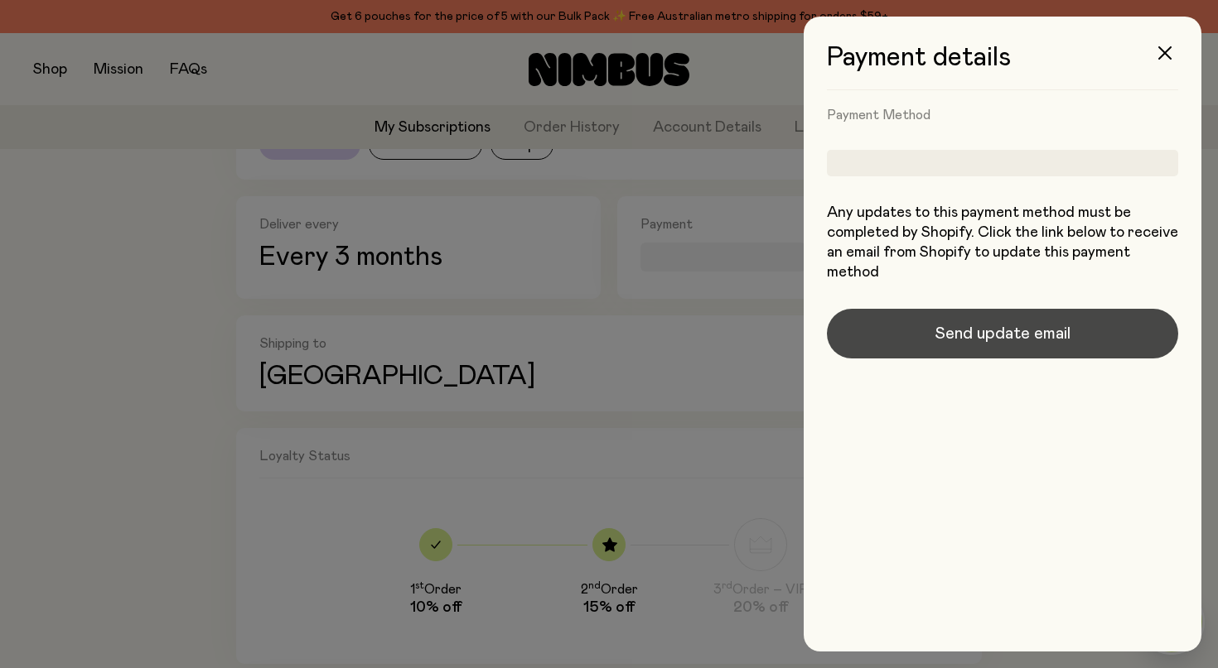
click at [994, 349] on button "Send update email" at bounding box center [1002, 334] width 351 height 50
